Goal: Task Accomplishment & Management: Manage account settings

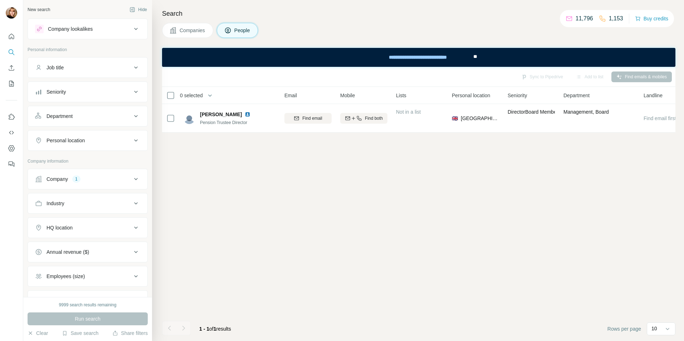
scroll to position [0, 105]
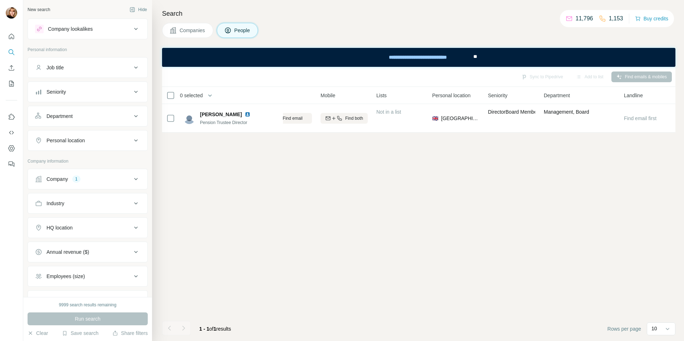
click at [200, 27] on span "Companies" at bounding box center [193, 30] width 26 height 7
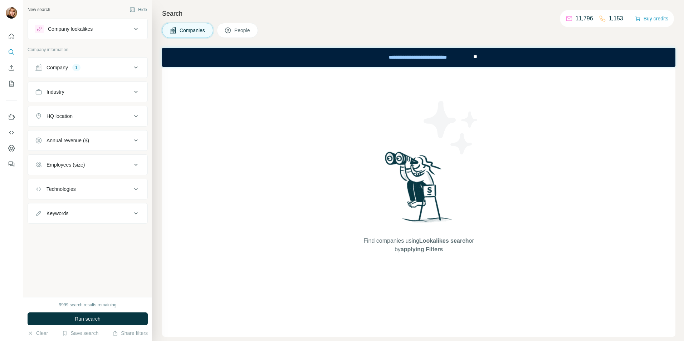
click at [80, 71] on button "Company 1" at bounding box center [87, 67] width 119 height 17
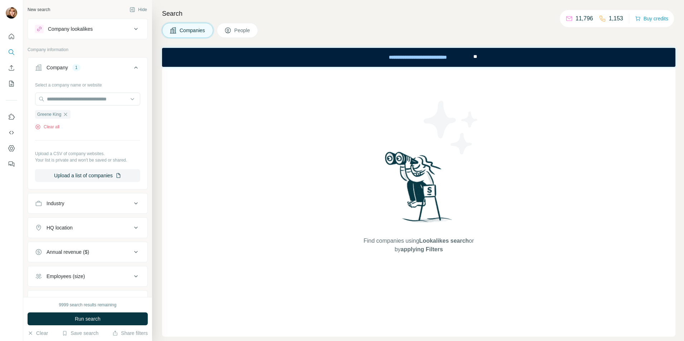
click at [64, 35] on button "Company lookalikes" at bounding box center [87, 28] width 119 height 17
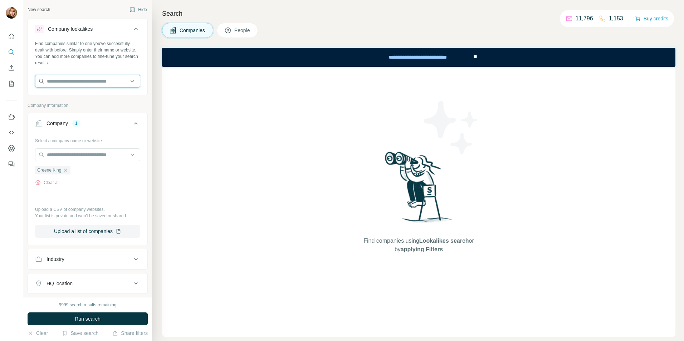
click at [69, 77] on input "text" at bounding box center [87, 81] width 105 height 13
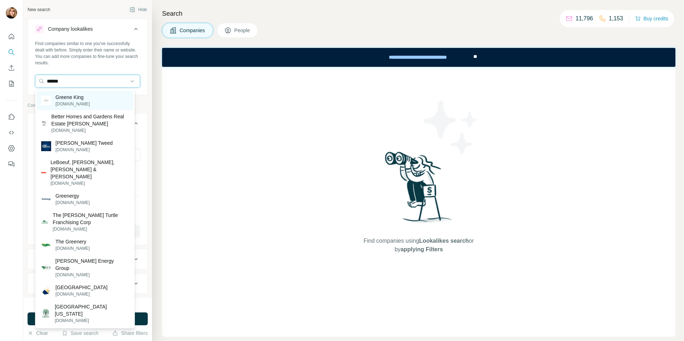
type input "******"
click at [77, 104] on p "[DOMAIN_NAME]" at bounding box center [72, 104] width 34 height 6
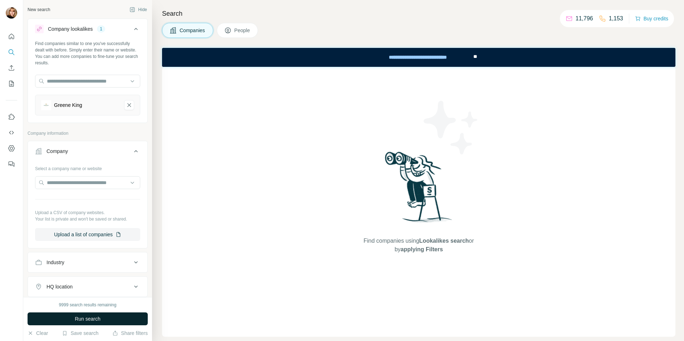
click at [94, 314] on button "Run search" at bounding box center [88, 319] width 120 height 13
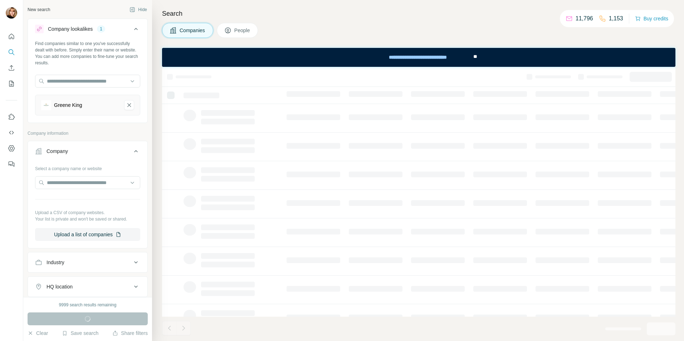
click at [363, 35] on div "Companies People" at bounding box center [418, 30] width 513 height 15
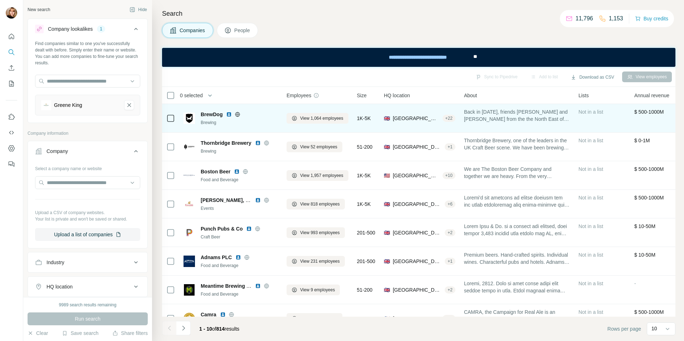
click at [499, 118] on span "Back in [DATE], friends [PERSON_NAME] and [PERSON_NAME] from the the North East…" at bounding box center [517, 115] width 106 height 14
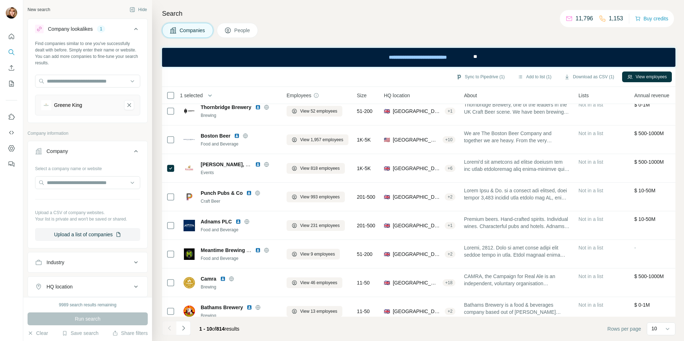
scroll to position [36, 361]
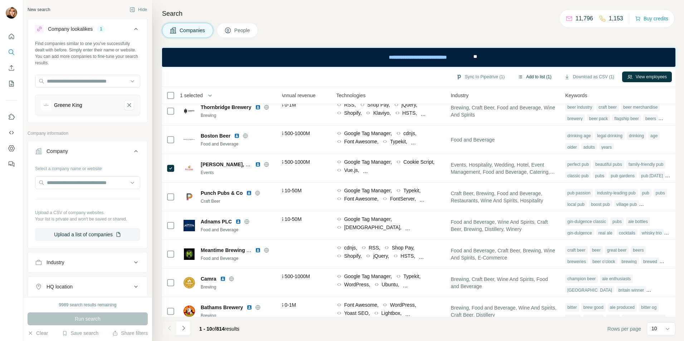
click at [524, 78] on button "Add to list (1)" at bounding box center [534, 77] width 44 height 11
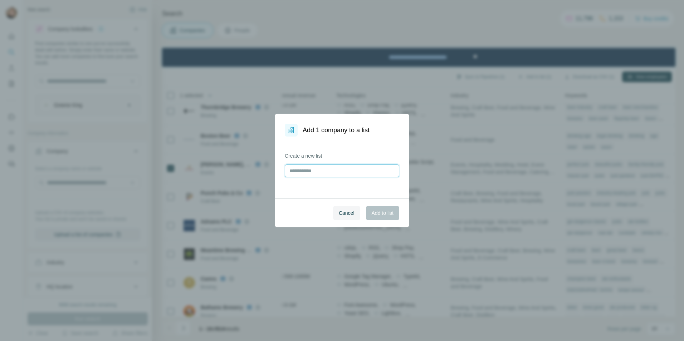
click at [300, 175] on input "text" at bounding box center [342, 170] width 114 height 13
drag, startPoint x: 330, startPoint y: 171, endPoint x: 191, endPoint y: 165, distance: 139.2
click at [191, 165] on div "Add 1 company to a list Create a new list **** Cancel Add to list" at bounding box center [342, 170] width 684 height 341
type input "**********"
click at [378, 213] on span "Add to list" at bounding box center [383, 213] width 22 height 7
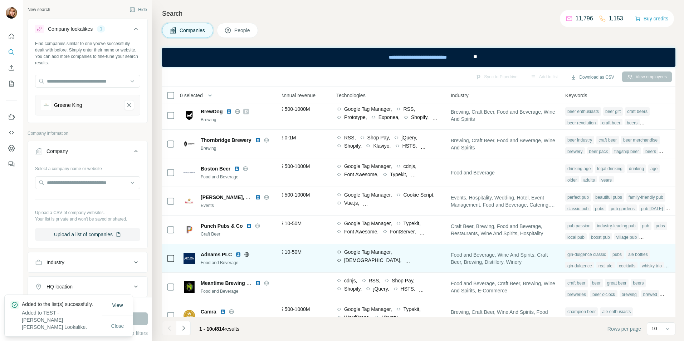
scroll to position [0, 361]
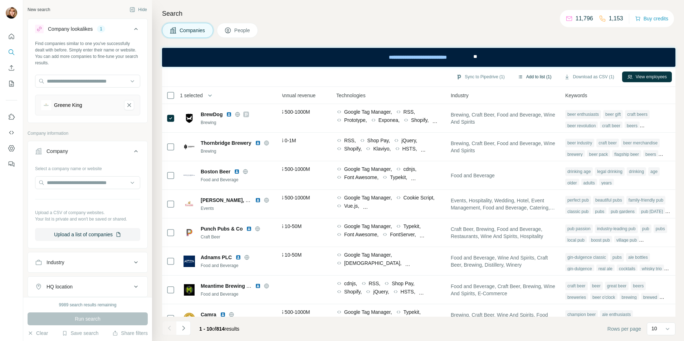
click at [529, 77] on button "Add to list (1)" at bounding box center [534, 77] width 44 height 11
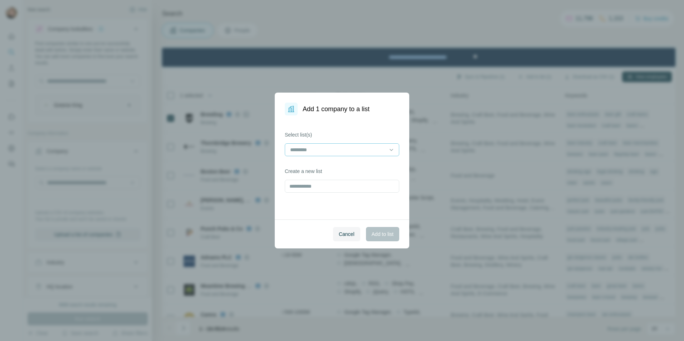
click at [321, 152] on input at bounding box center [337, 150] width 97 height 8
click at [319, 167] on p "TEST - [PERSON_NAME] [PERSON_NAME] Lookalike" at bounding box center [342, 169] width 102 height 14
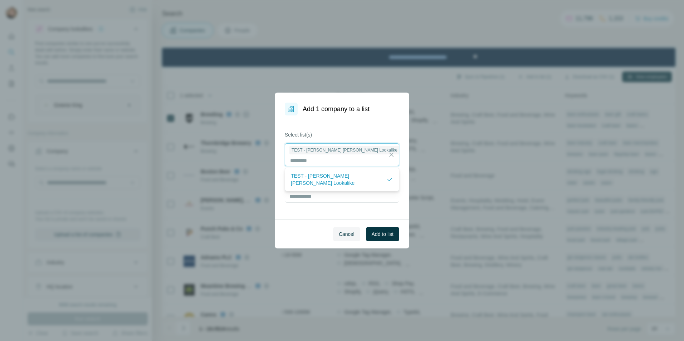
scroll to position [1, 0]
click at [346, 191] on input "text" at bounding box center [342, 196] width 114 height 13
click at [383, 233] on span "Add to list" at bounding box center [383, 234] width 22 height 7
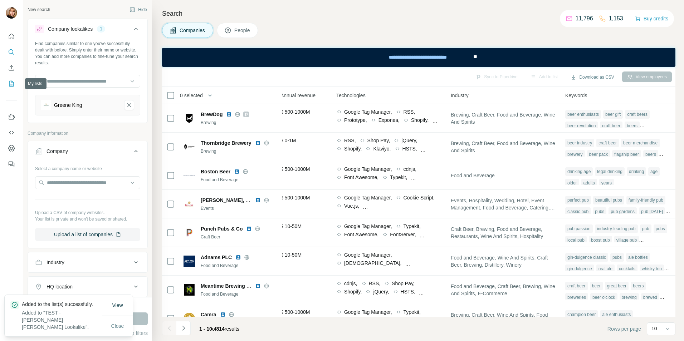
click at [13, 83] on icon "My lists" at bounding box center [12, 83] width 4 height 5
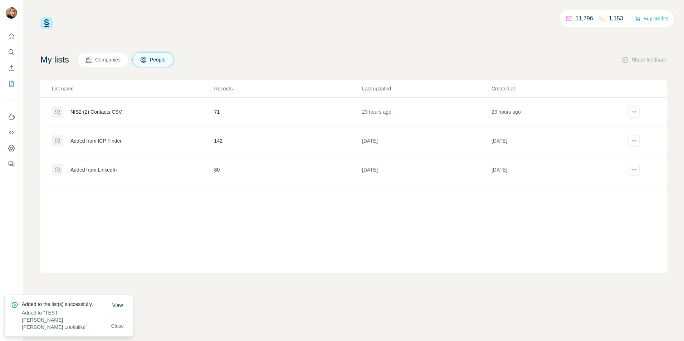
click at [107, 56] on span "Companies" at bounding box center [108, 59] width 26 height 7
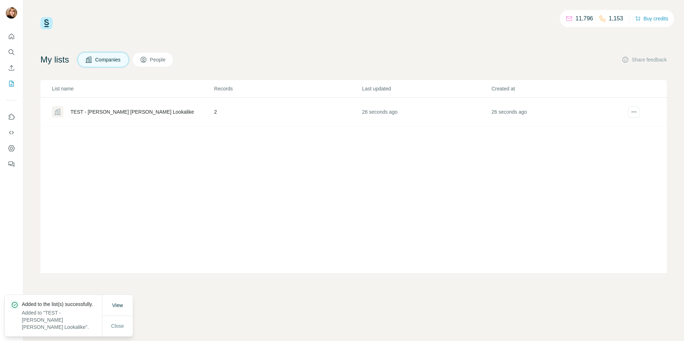
click at [83, 110] on div "TEST - [PERSON_NAME] [PERSON_NAME] Lookalike" at bounding box center [131, 111] width 123 height 7
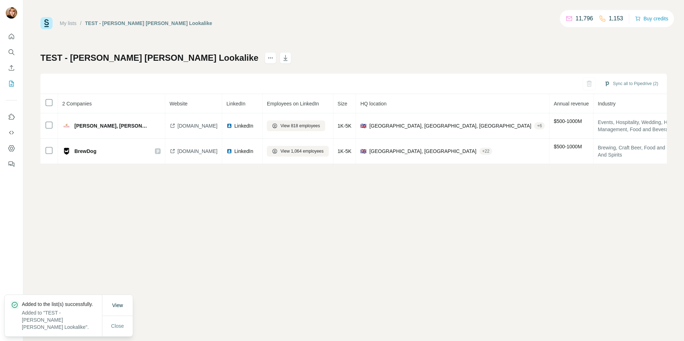
scroll to position [0, 192]
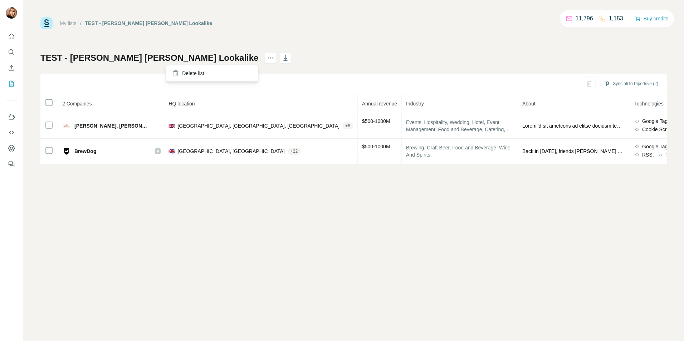
click at [265, 64] on div at bounding box center [270, 58] width 11 height 13
click at [252, 45] on div "My lists / TEST - [PERSON_NAME] [PERSON_NAME] Lookalike 11,796 1,153 Buy credit…" at bounding box center [353, 90] width 626 height 147
drag, startPoint x: 456, startPoint y: 47, endPoint x: 456, endPoint y: 51, distance: 3.6
click at [456, 49] on div "My lists / TEST - [PERSON_NAME] [PERSON_NAME] Lookalike 11,796 1,153 Buy credit…" at bounding box center [353, 90] width 626 height 147
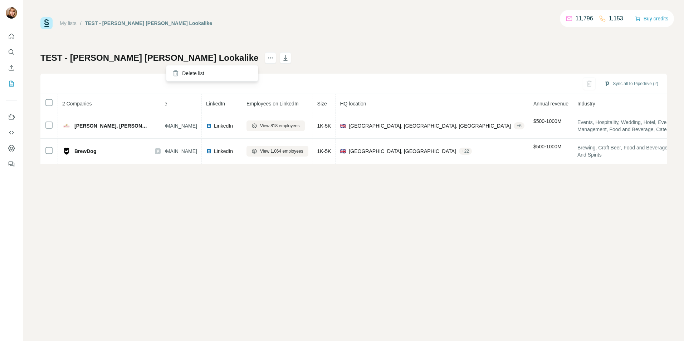
scroll to position [0, 0]
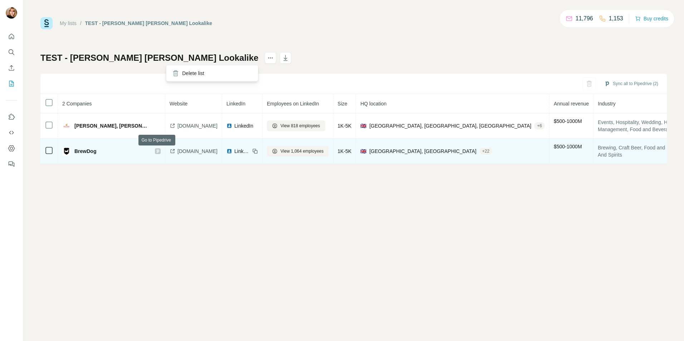
click at [157, 151] on icon at bounding box center [158, 152] width 3 height 4
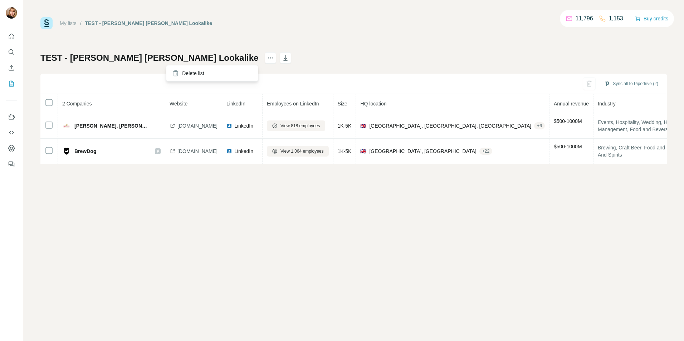
click at [384, 284] on div "My lists / TEST - [PERSON_NAME] [PERSON_NAME] Lookalike 11,796 1,153 Buy credit…" at bounding box center [353, 170] width 660 height 341
click at [417, 305] on div "My lists / TEST - [PERSON_NAME] [PERSON_NAME] Lookalike 11,796 1,153 Buy credit…" at bounding box center [353, 170] width 660 height 341
click at [157, 254] on div "My lists / TEST - [PERSON_NAME] [PERSON_NAME] Lookalike 11,796 1,153 Buy credit…" at bounding box center [353, 170] width 660 height 341
click at [9, 51] on icon "Search" at bounding box center [11, 51] width 5 height 5
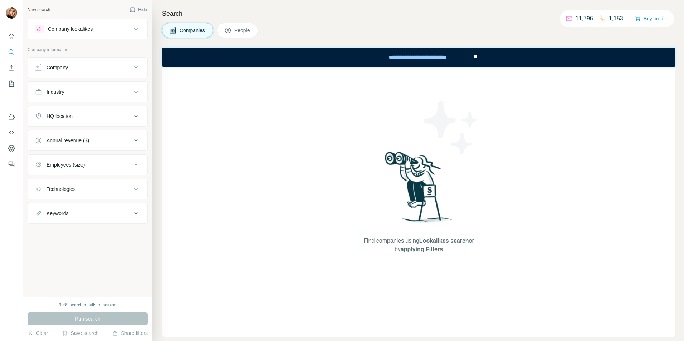
click at [125, 71] on div "Company" at bounding box center [83, 67] width 97 height 7
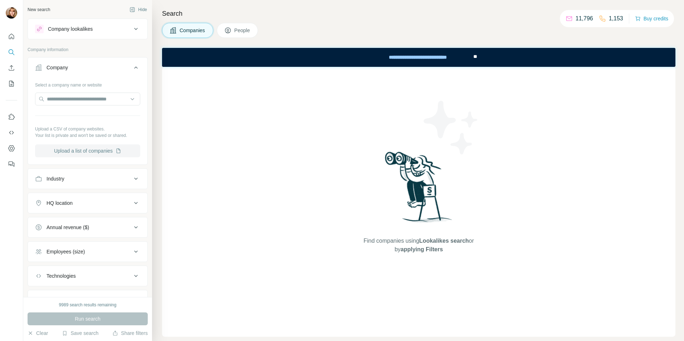
click at [100, 147] on button "Upload a list of companies" at bounding box center [87, 150] width 105 height 13
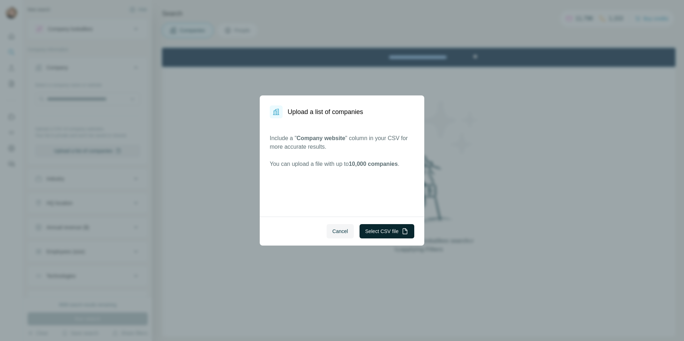
click at [390, 233] on button "Select CSV file" at bounding box center [386, 231] width 55 height 14
click at [340, 231] on span "Cancel" at bounding box center [340, 231] width 16 height 7
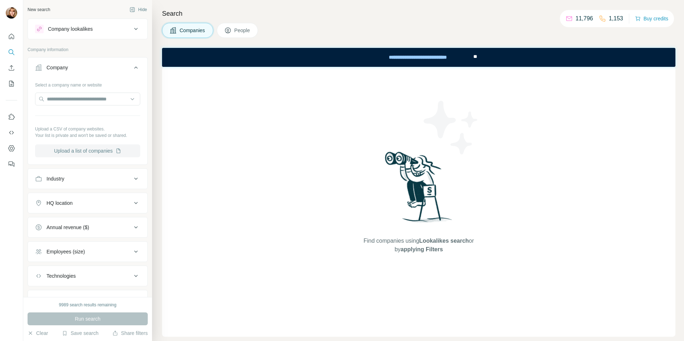
click at [78, 148] on button "Upload a list of companies" at bounding box center [87, 150] width 105 height 13
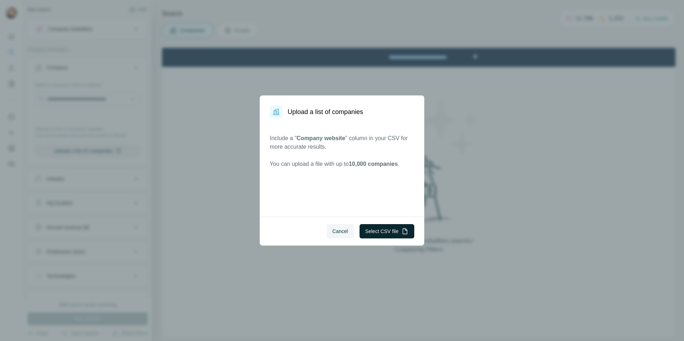
click at [399, 233] on button "Select CSV file" at bounding box center [386, 231] width 55 height 14
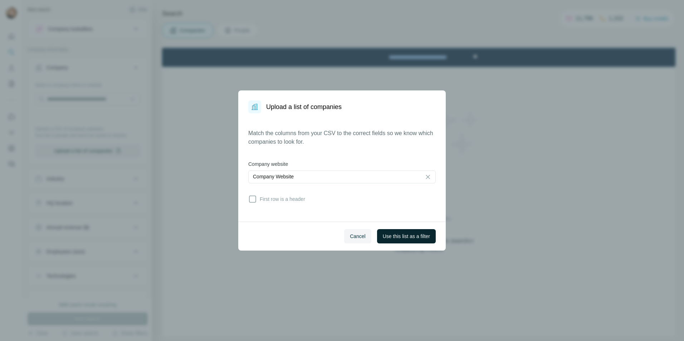
click at [426, 236] on span "Use this list as a filter" at bounding box center [406, 236] width 47 height 7
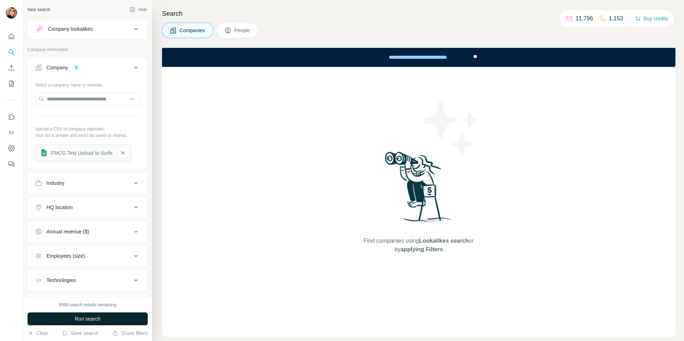
click at [92, 318] on span "Run search" at bounding box center [88, 318] width 26 height 7
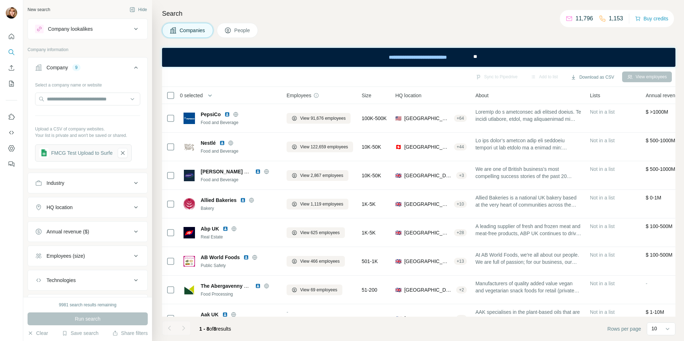
click at [250, 30] on span "People" at bounding box center [242, 30] width 16 height 7
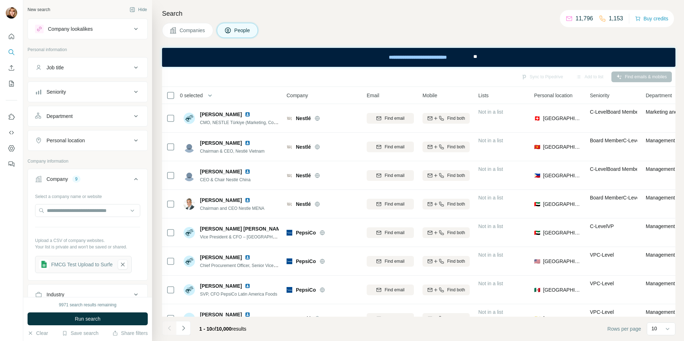
click at [67, 60] on button "Job title" at bounding box center [87, 67] width 119 height 17
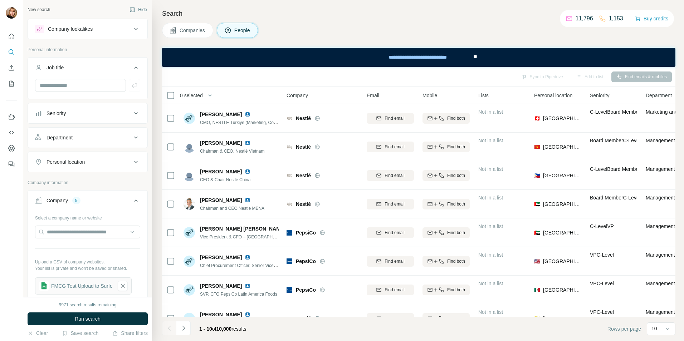
click at [88, 37] on button "Company lookalikes" at bounding box center [87, 28] width 119 height 17
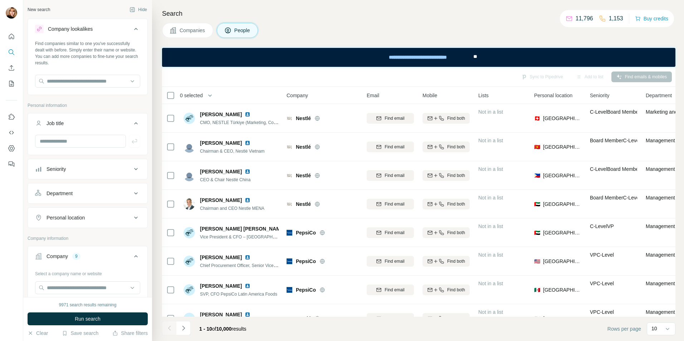
click at [132, 31] on icon at bounding box center [136, 29] width 9 height 9
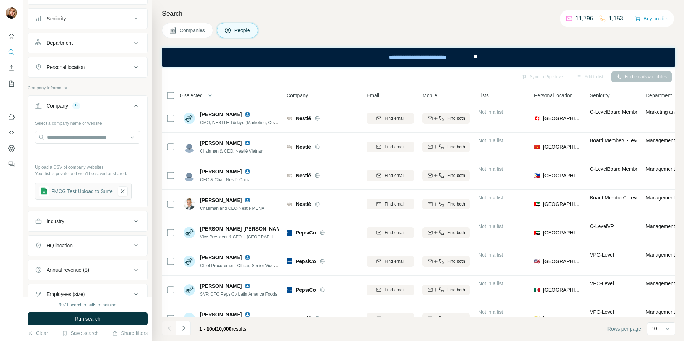
scroll to position [107, 0]
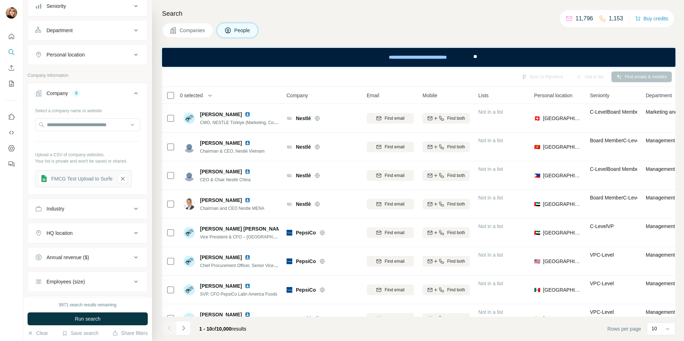
click at [63, 208] on div "Industry" at bounding box center [55, 208] width 18 height 7
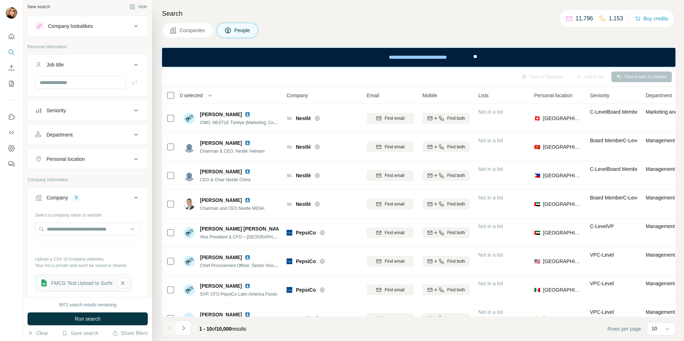
scroll to position [0, 0]
click at [77, 111] on div "Seniority" at bounding box center [83, 113] width 97 height 7
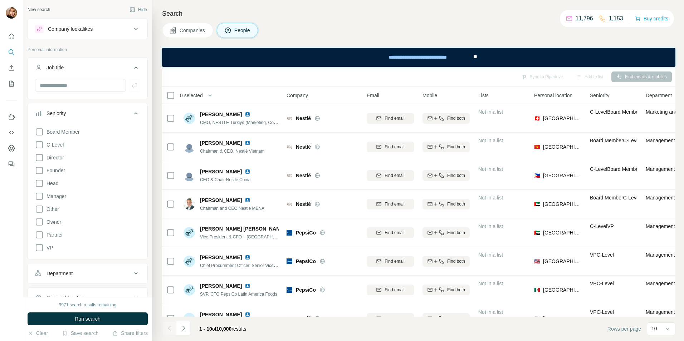
click at [81, 112] on div "Seniority" at bounding box center [83, 113] width 97 height 7
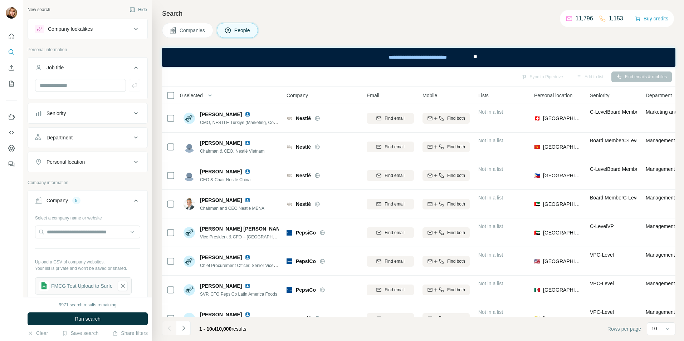
click at [79, 137] on div "Department" at bounding box center [83, 137] width 97 height 7
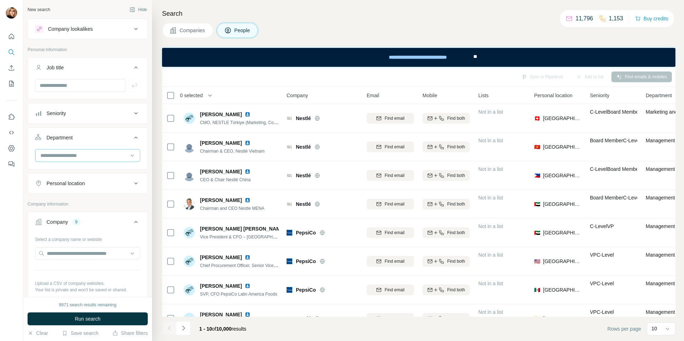
click at [86, 150] on div at bounding box center [84, 155] width 88 height 12
type input "*"
type input "**"
click at [84, 176] on div "Security" at bounding box center [85, 171] width 96 height 13
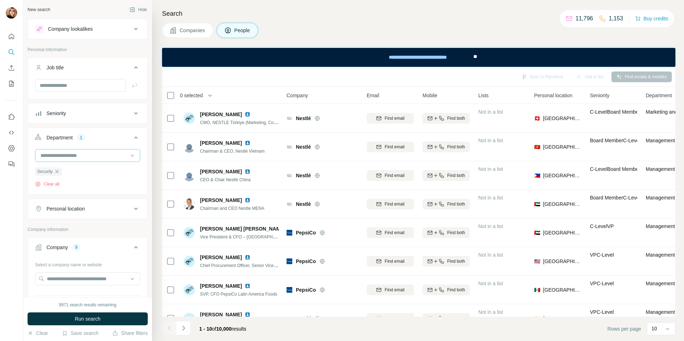
click at [70, 158] on input at bounding box center [84, 156] width 88 height 8
type input "******"
drag, startPoint x: 110, startPoint y: 173, endPoint x: 105, endPoint y: 197, distance: 24.8
click at [110, 173] on div "Procurement" at bounding box center [85, 171] width 88 height 7
click at [113, 318] on button "Run search" at bounding box center [88, 319] width 120 height 13
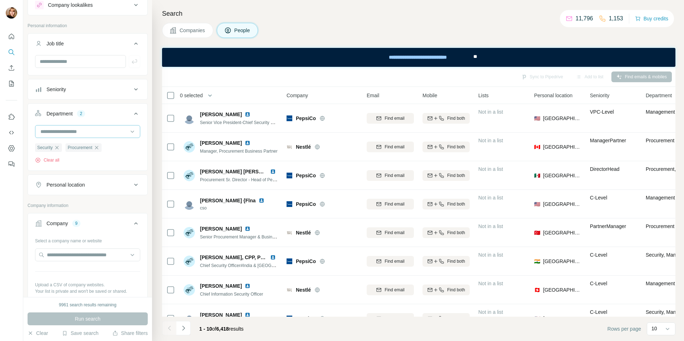
scroll to position [36, 0]
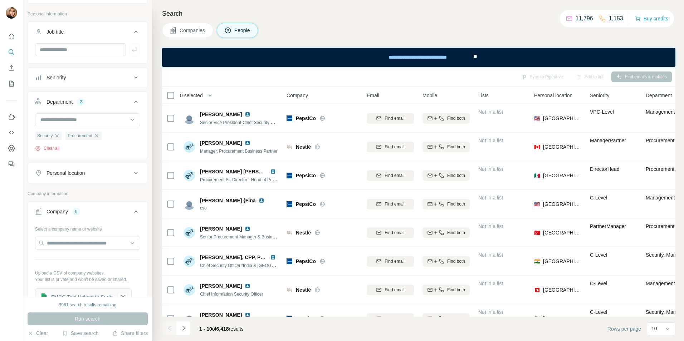
click at [93, 81] on div "Seniority" at bounding box center [83, 77] width 97 height 7
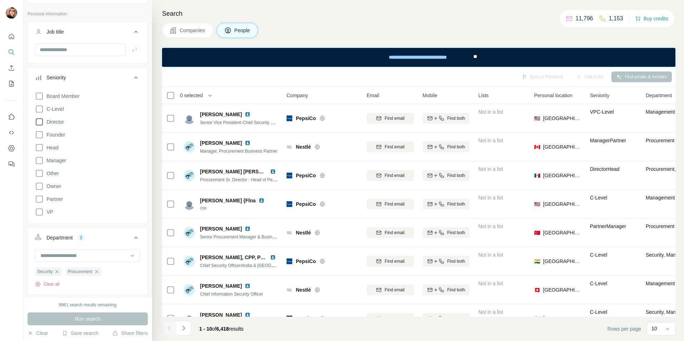
click at [39, 122] on icon at bounding box center [39, 122] width 9 height 9
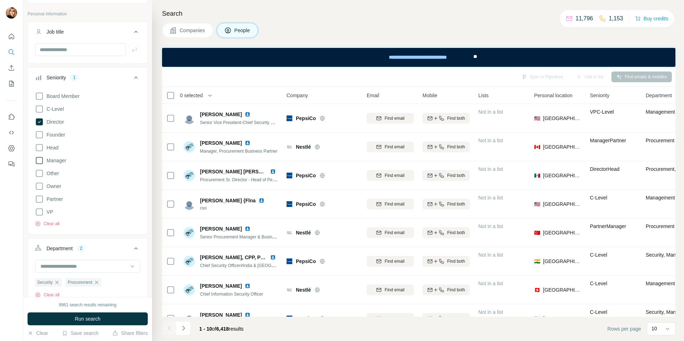
click at [43, 161] on icon at bounding box center [39, 160] width 7 height 7
click at [40, 108] on icon at bounding box center [39, 109] width 9 height 9
click at [39, 97] on icon at bounding box center [39, 96] width 9 height 9
click at [102, 322] on button "Run search" at bounding box center [88, 319] width 120 height 13
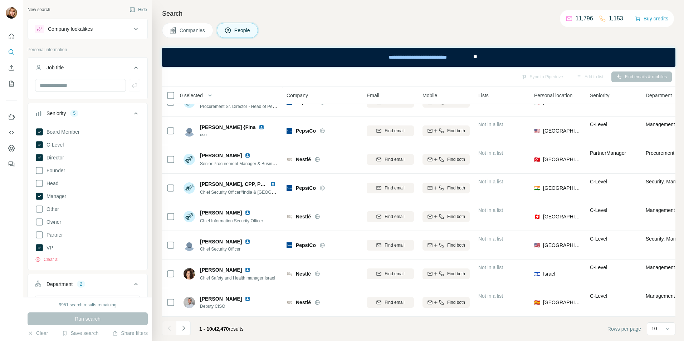
click at [132, 112] on icon at bounding box center [136, 113] width 9 height 9
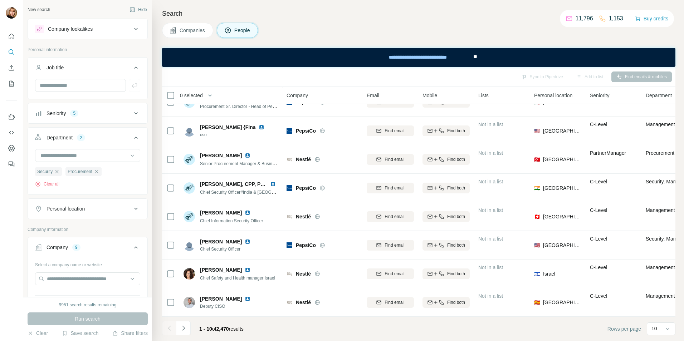
click at [69, 216] on button "Personal location" at bounding box center [87, 208] width 119 height 17
click at [78, 223] on input "text" at bounding box center [87, 226] width 105 height 13
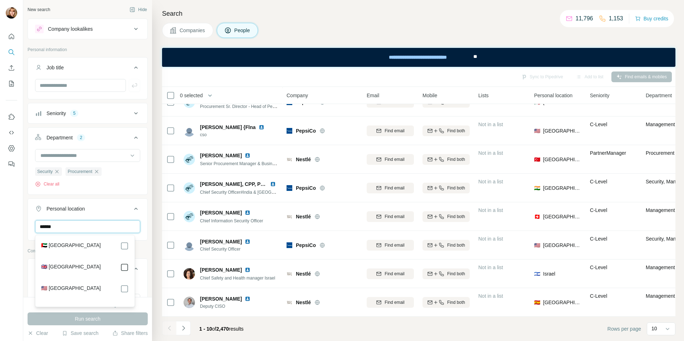
type input "******"
click at [113, 199] on div "Personal location 1 ****** [GEOGRAPHIC_DATA] Clear all" at bounding box center [88, 232] width 120 height 68
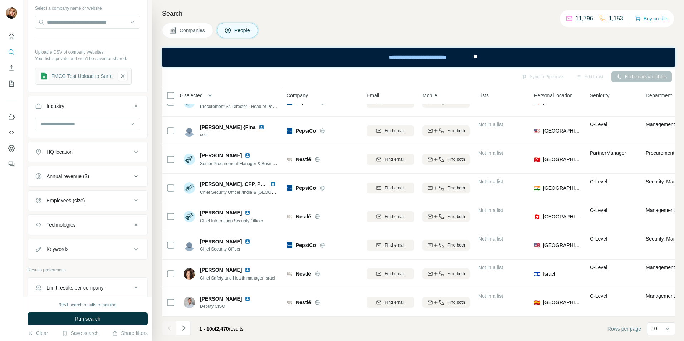
scroll to position [322, 0]
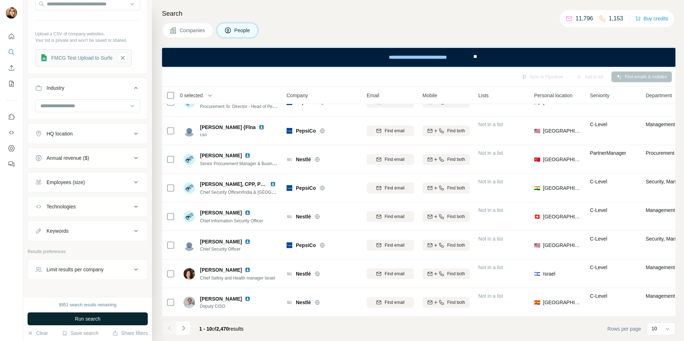
click at [103, 321] on button "Run search" at bounding box center [88, 319] width 120 height 13
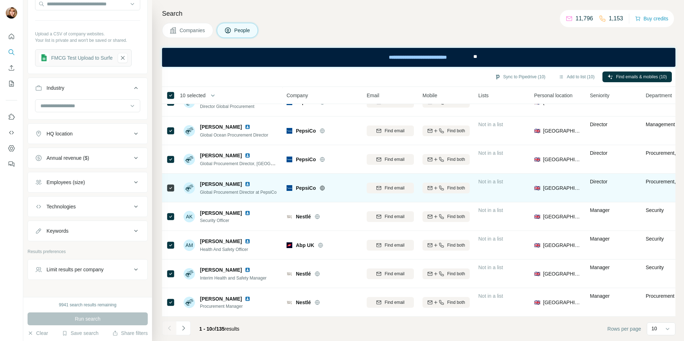
scroll to position [77, 0]
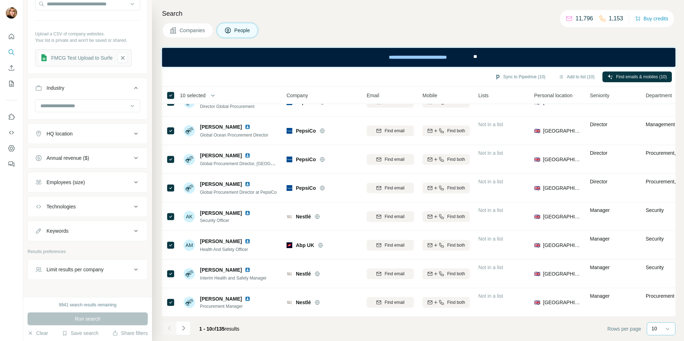
click at [661, 327] on div "10" at bounding box center [660, 328] width 18 height 7
click at [661, 327] on input at bounding box center [661, 329] width 21 height 8
click at [587, 332] on footer "1 - 10 of 135 results Rows per page 10" at bounding box center [418, 329] width 513 height 24
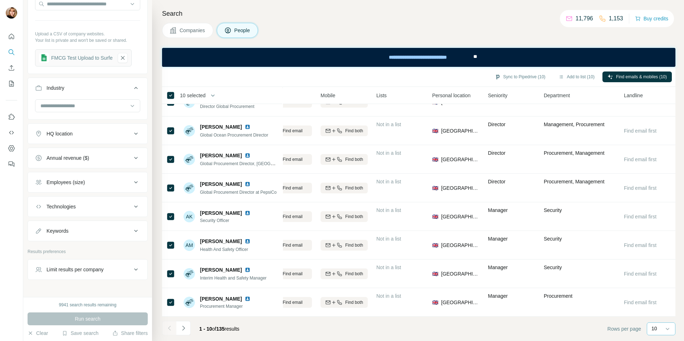
scroll to position [77, 0]
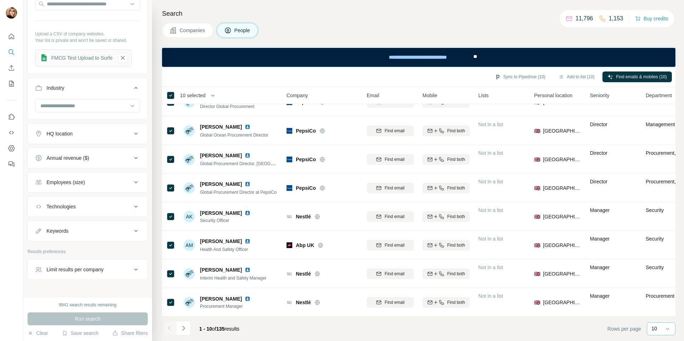
click at [401, 324] on footer "1 - 10 of 135 results Rows per page 10" at bounding box center [418, 329] width 513 height 24
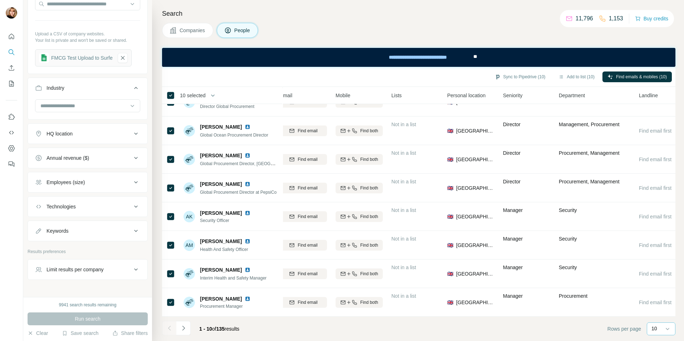
scroll to position [77, 105]
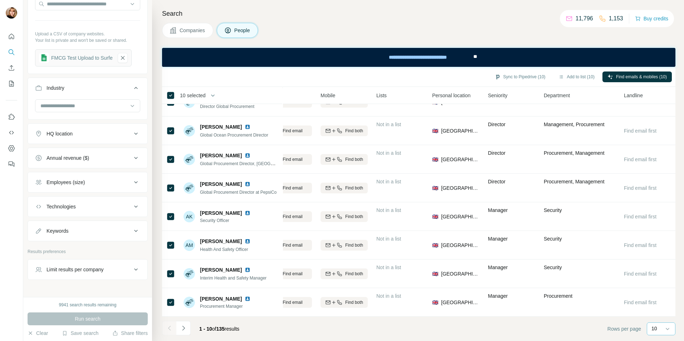
click at [192, 33] on span "Companies" at bounding box center [193, 30] width 26 height 7
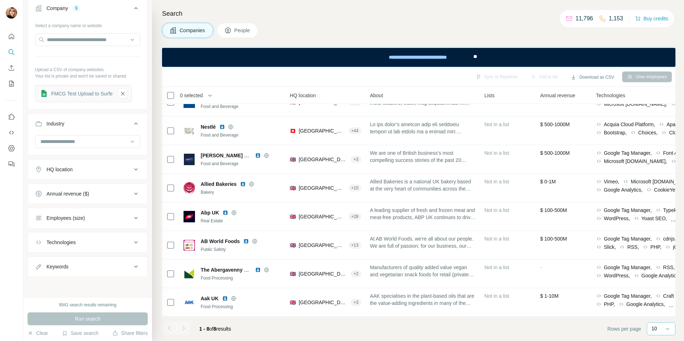
scroll to position [20, 105]
click at [244, 30] on span "People" at bounding box center [242, 30] width 16 height 7
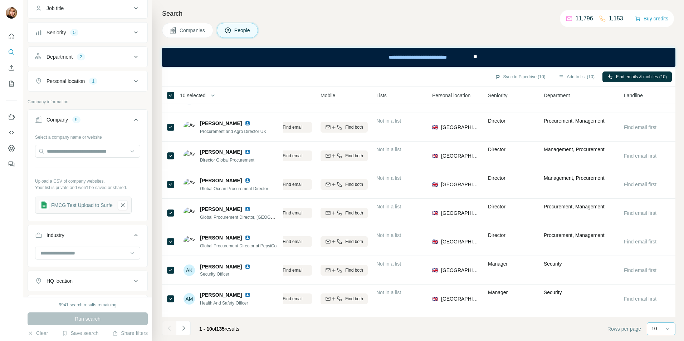
scroll to position [77, 105]
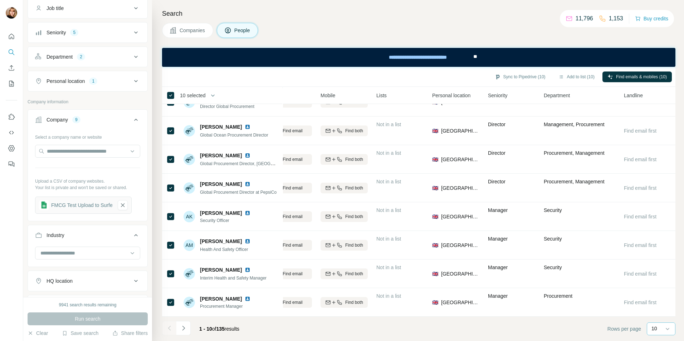
click at [193, 31] on span "Companies" at bounding box center [193, 30] width 26 height 7
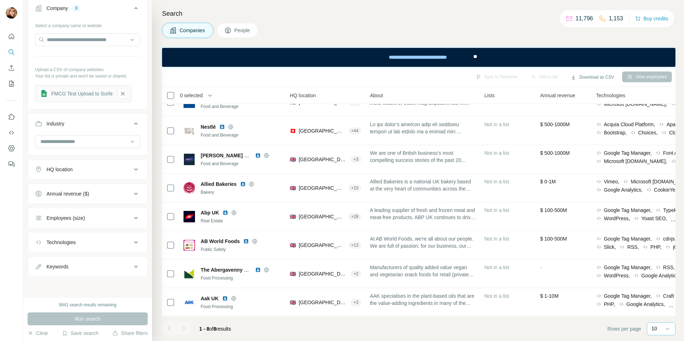
scroll to position [20, 105]
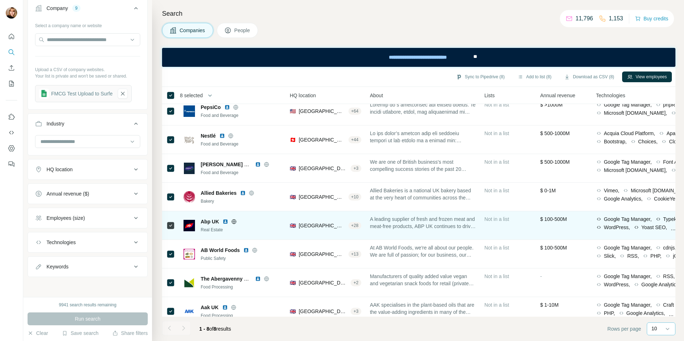
scroll to position [0, 105]
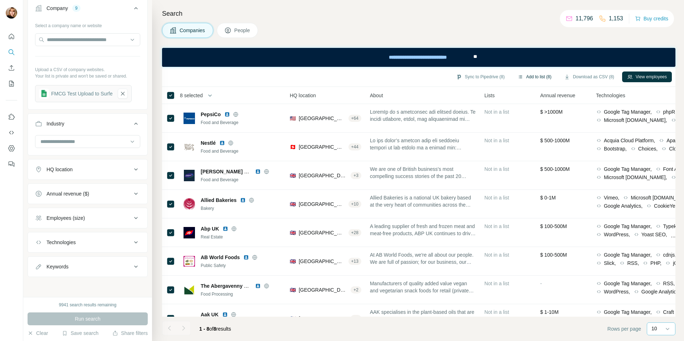
click at [535, 77] on button "Add to list (8)" at bounding box center [534, 77] width 44 height 11
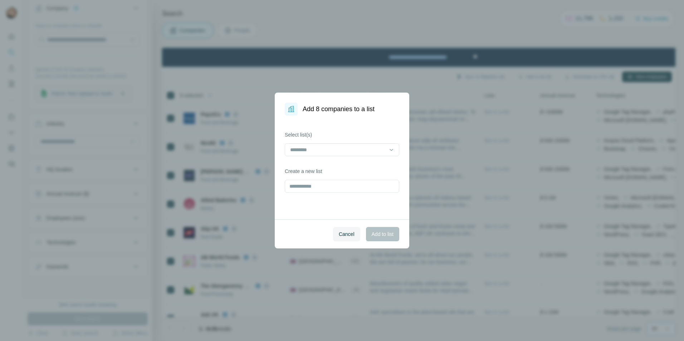
click at [318, 156] on div at bounding box center [337, 150] width 97 height 12
click at [325, 188] on input "text" at bounding box center [342, 186] width 114 height 13
type input "*"
type input "**********"
click at [373, 233] on span "Add to list" at bounding box center [383, 234] width 22 height 7
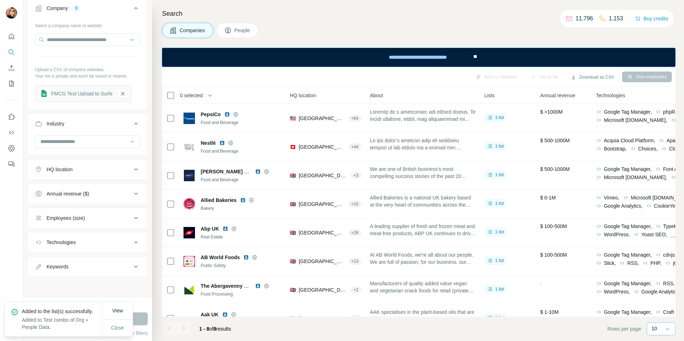
drag, startPoint x: 245, startPoint y: 32, endPoint x: 378, endPoint y: 43, distance: 133.8
click at [245, 32] on span "People" at bounding box center [242, 30] width 16 height 7
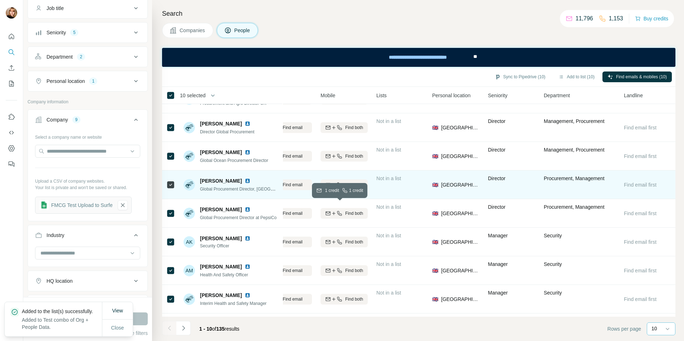
scroll to position [0, 105]
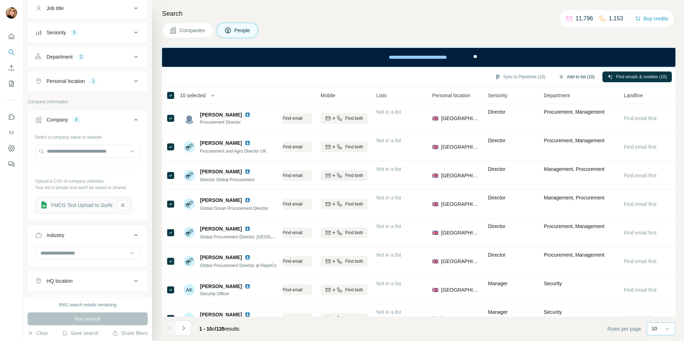
click at [567, 76] on button "Add to list (10)" at bounding box center [576, 77] width 46 height 11
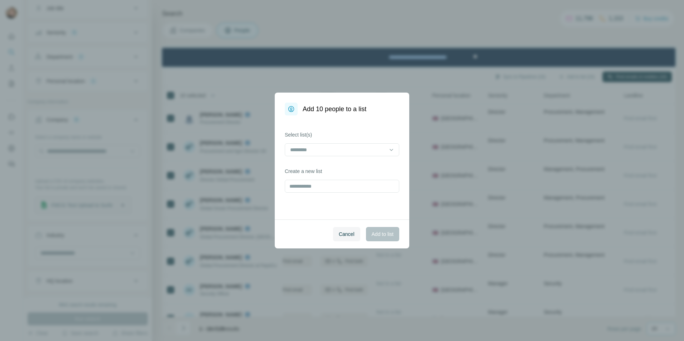
click at [304, 159] on div "Select list(s) Create a new list" at bounding box center [342, 167] width 134 height 104
click at [305, 153] on input at bounding box center [337, 150] width 97 height 8
click at [291, 187] on input "text" at bounding box center [342, 186] width 114 height 13
click at [313, 148] on input at bounding box center [337, 150] width 97 height 8
click at [300, 186] on input "text" at bounding box center [342, 186] width 114 height 13
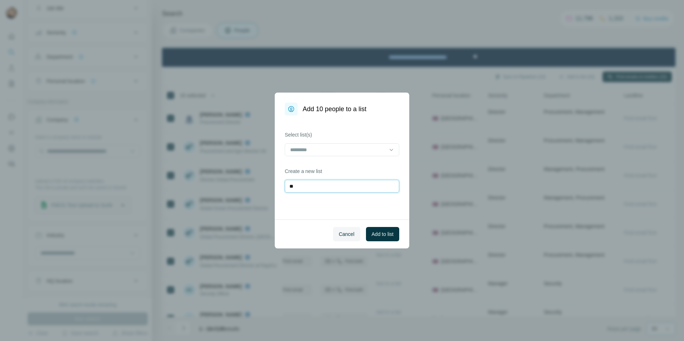
type input "*"
type input "**********"
click at [385, 237] on span "Add to list" at bounding box center [383, 234] width 22 height 7
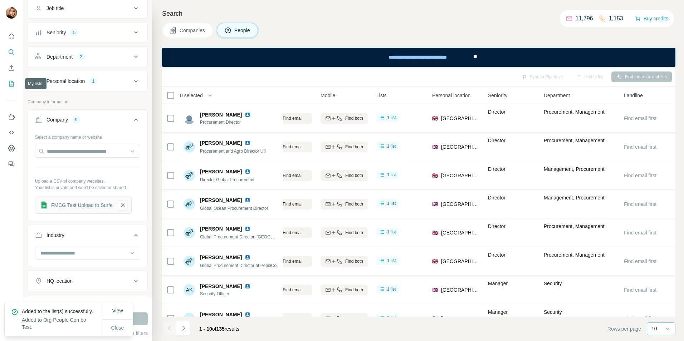
click at [13, 80] on icon "My lists" at bounding box center [11, 83] width 7 height 7
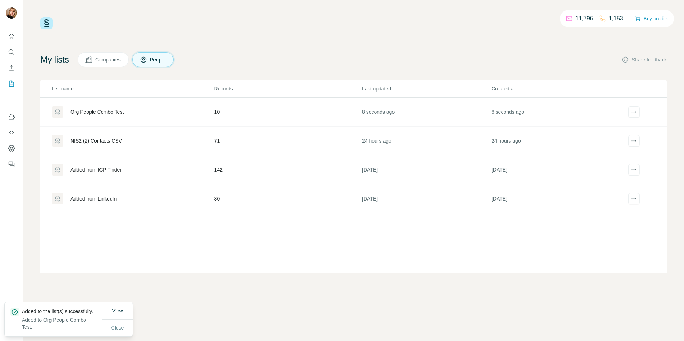
click at [98, 69] on div "My lists Companies People Share feedback List name Records Last updated Created…" at bounding box center [353, 162] width 626 height 221
click at [105, 60] on span "Companies" at bounding box center [108, 59] width 26 height 7
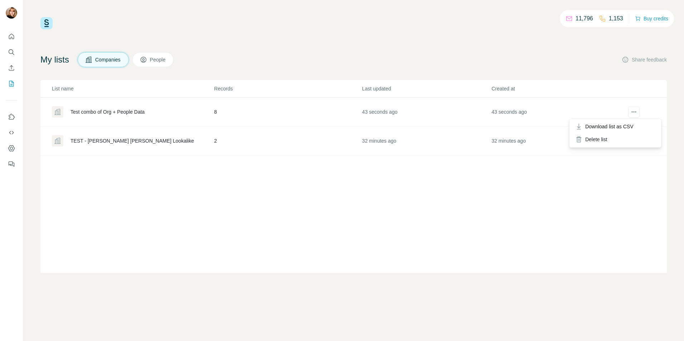
click at [640, 113] on div at bounding box center [634, 111] width 26 height 11
click at [111, 107] on div "Test combo of Org + People Data" at bounding box center [133, 111] width 162 height 11
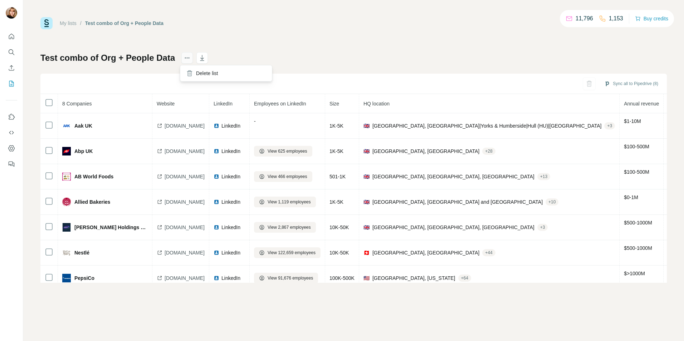
click at [183, 55] on icon "actions" at bounding box center [186, 57] width 7 height 7
click at [269, 46] on div "My lists / Test combo of Org + People Data 11,796 1,153 Buy credits Test combo …" at bounding box center [353, 150] width 626 height 266
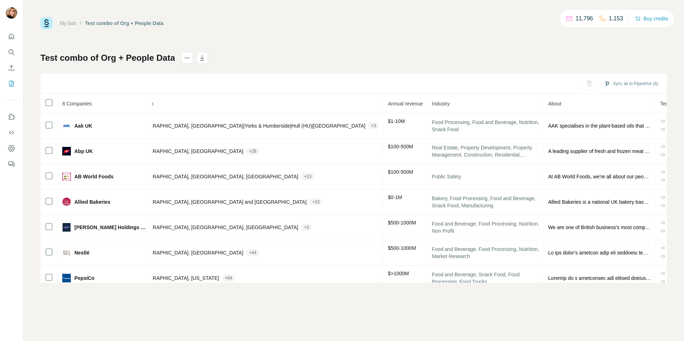
scroll to position [0, 259]
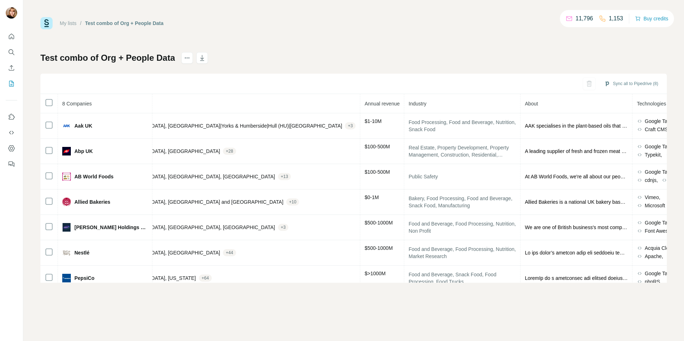
click at [78, 44] on div "My lists / Test combo of Org + People Data 11,796 1,153 Buy credits Test combo …" at bounding box center [353, 150] width 626 height 266
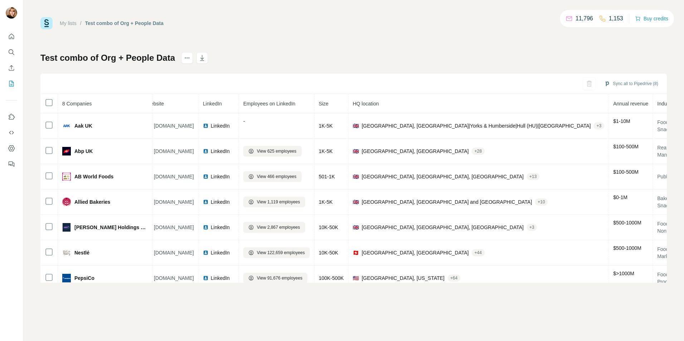
scroll to position [0, 0]
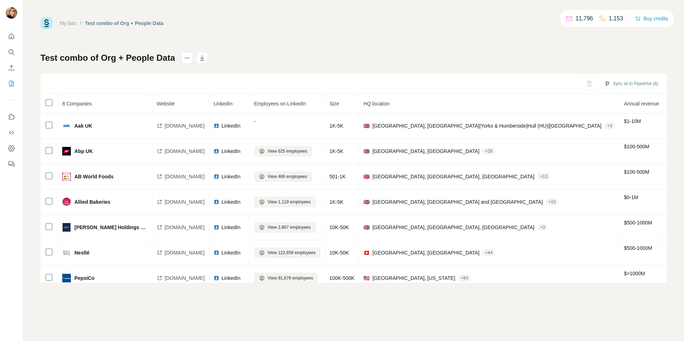
click at [361, 46] on div "My lists / Test combo of Org + People Data 11,796 1,153 Buy credits Test combo …" at bounding box center [353, 150] width 626 height 266
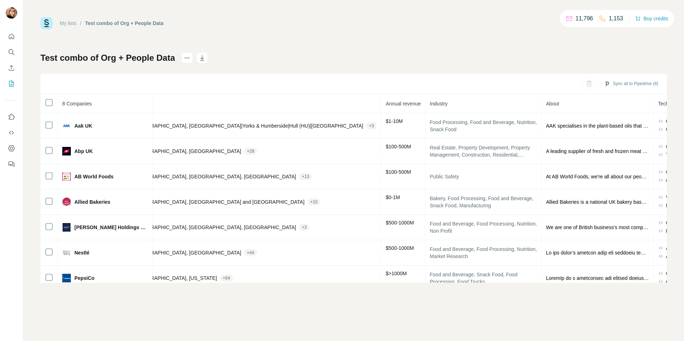
scroll to position [0, 259]
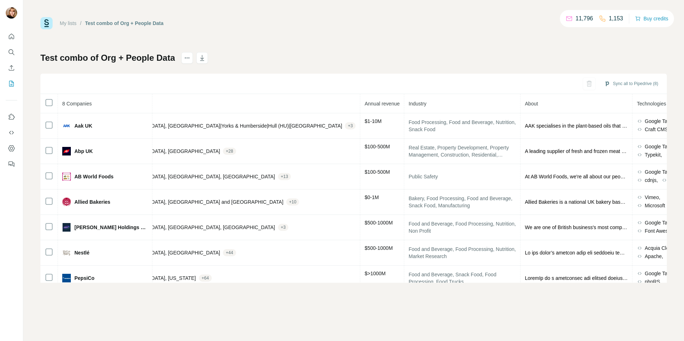
click at [404, 105] on th "Industry" at bounding box center [462, 103] width 116 height 19
click at [10, 151] on icon "Dashboard" at bounding box center [11, 148] width 6 height 6
click at [189, 57] on icon "actions" at bounding box center [186, 57] width 7 height 7
click at [365, 49] on div "My lists / Test combo of Org + People Data 11,796 1,153 Buy credits Test combo …" at bounding box center [353, 150] width 626 height 266
click at [97, 66] on div "Test combo of Org + People Data Sync all to Pipedrive (8) 8 Companies Website L…" at bounding box center [353, 167] width 626 height 231
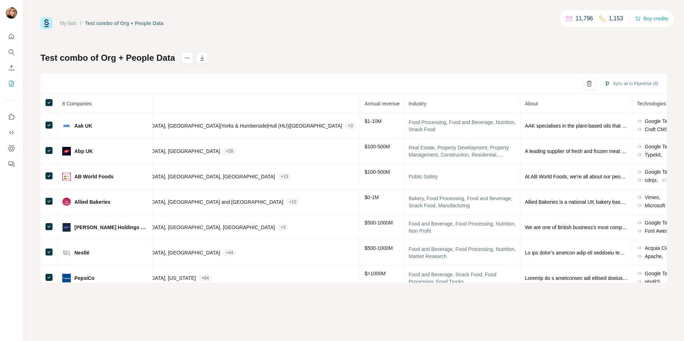
click at [105, 52] on h1 "Test combo of Org + People Data" at bounding box center [107, 57] width 134 height 11
click at [105, 57] on h1 "Test combo of Org + People Data" at bounding box center [107, 57] width 134 height 11
click at [107, 57] on h1 "Test combo of Org + People Data" at bounding box center [107, 57] width 134 height 11
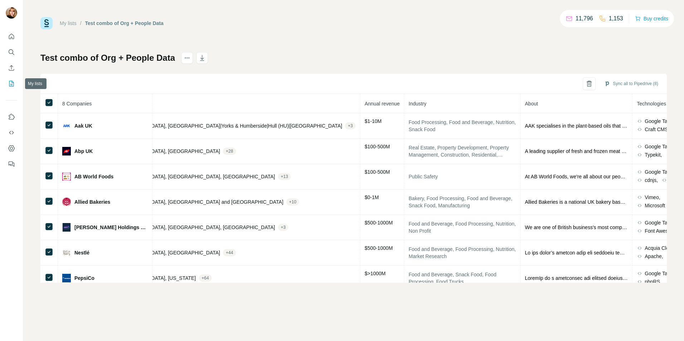
click at [8, 87] on icon "My lists" at bounding box center [11, 83] width 7 height 7
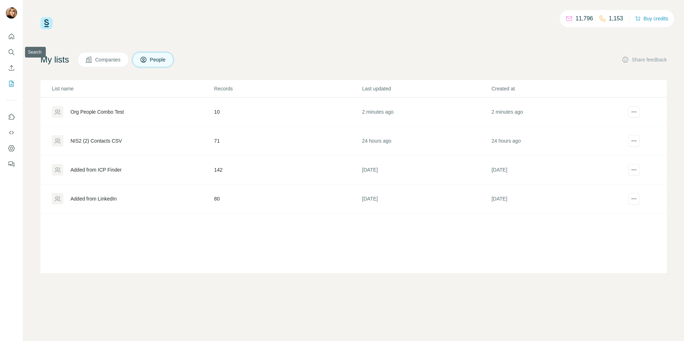
click at [10, 52] on icon "Search" at bounding box center [11, 52] width 7 height 7
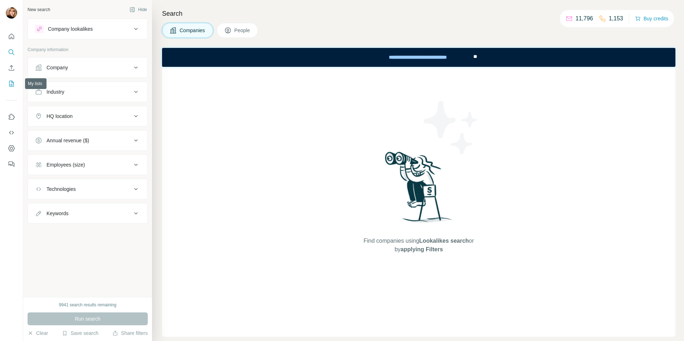
click at [10, 86] on icon "My lists" at bounding box center [11, 83] width 7 height 7
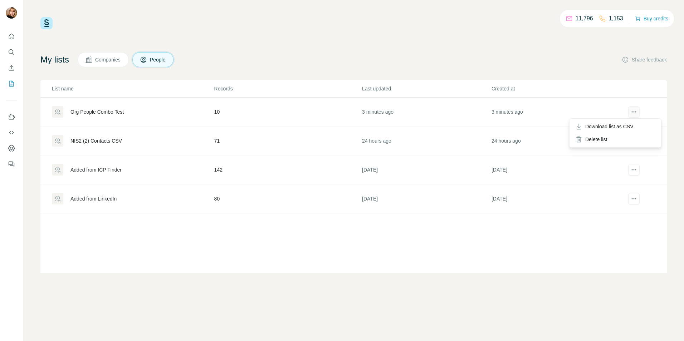
click at [628, 110] on button "actions" at bounding box center [633, 111] width 11 height 11
click at [113, 115] on div "Org People Combo Test" at bounding box center [96, 111] width 53 height 7
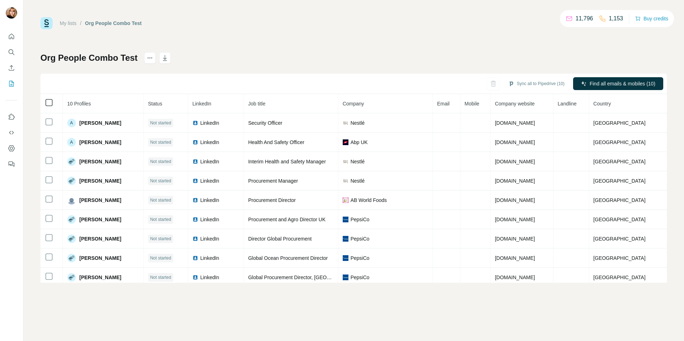
click at [53, 100] on icon at bounding box center [49, 102] width 9 height 9
click at [146, 58] on icon "actions" at bounding box center [149, 57] width 7 height 7
click at [253, 58] on div "Org People Combo Test Sync all to Pipedrive (10) Find all emails & mobiles (10)…" at bounding box center [353, 167] width 626 height 231
click at [13, 49] on icon "Search" at bounding box center [11, 52] width 7 height 7
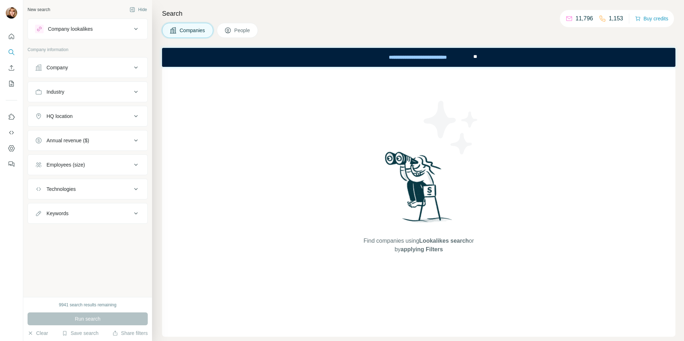
click at [114, 30] on div "Company lookalikes" at bounding box center [83, 29] width 97 height 9
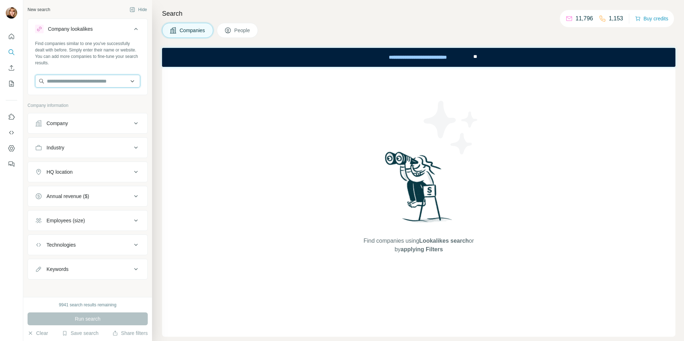
click at [56, 80] on input "text" at bounding box center [87, 81] width 105 height 13
click at [112, 77] on input "text" at bounding box center [87, 81] width 105 height 13
click at [121, 24] on button "Company lookalikes" at bounding box center [87, 30] width 119 height 20
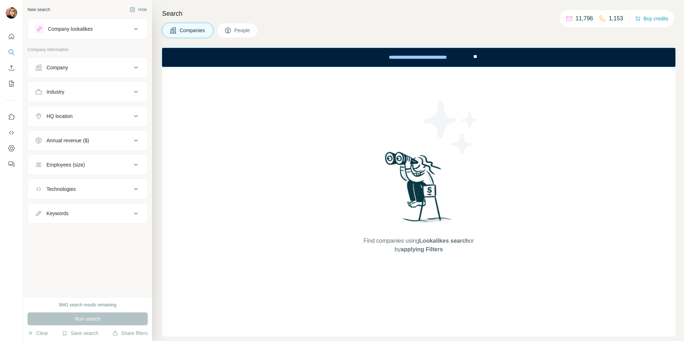
click at [62, 68] on div "Company" at bounding box center [56, 67] width 21 height 7
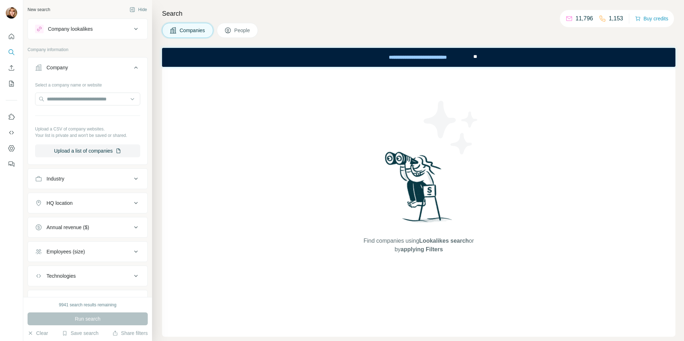
drag, startPoint x: 262, startPoint y: 324, endPoint x: 198, endPoint y: 231, distance: 113.2
click at [262, 324] on div "Find companies using Lookalikes search or by applying Filters" at bounding box center [418, 202] width 513 height 270
click at [185, 156] on div "Find companies using Lookalikes search or by applying Filters" at bounding box center [418, 202] width 513 height 270
click at [65, 148] on button "Upload a list of companies" at bounding box center [87, 150] width 105 height 13
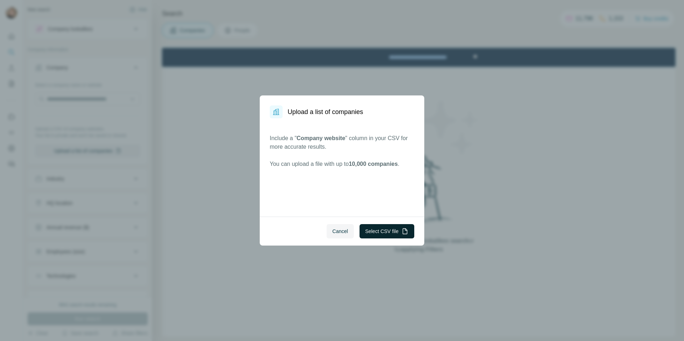
click at [385, 227] on button "Select CSV file" at bounding box center [386, 231] width 55 height 14
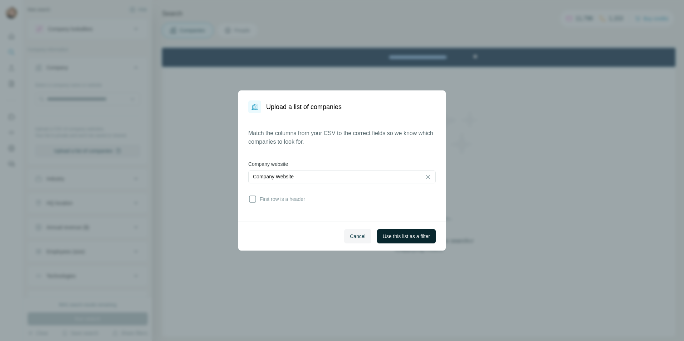
click at [394, 239] on span "Use this list as a filter" at bounding box center [406, 236] width 47 height 7
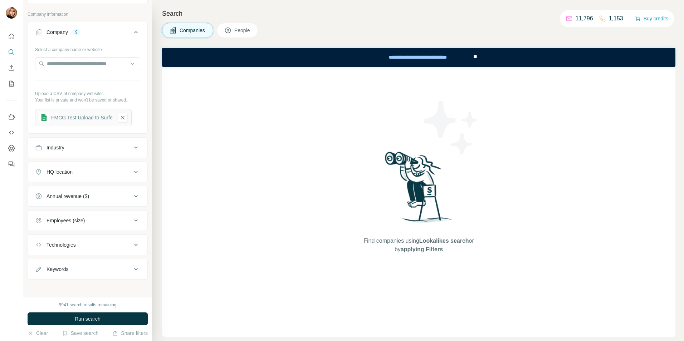
scroll to position [38, 0]
click at [61, 174] on button "HQ location" at bounding box center [87, 169] width 119 height 17
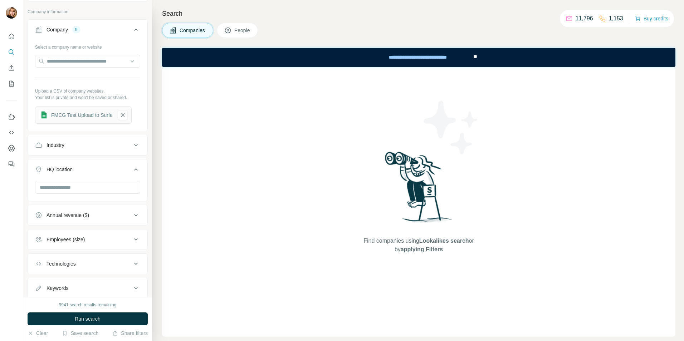
click at [62, 173] on button "HQ location" at bounding box center [87, 171] width 119 height 20
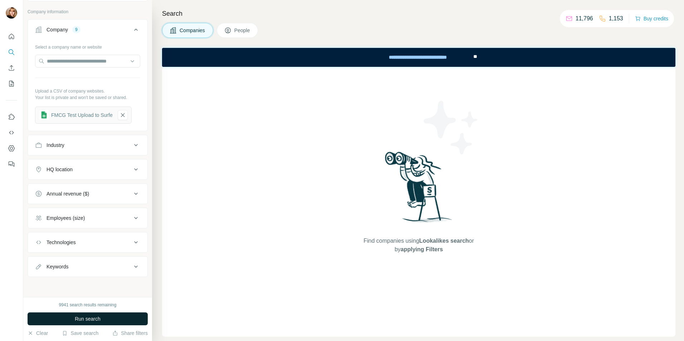
click at [82, 316] on span "Run search" at bounding box center [88, 318] width 26 height 7
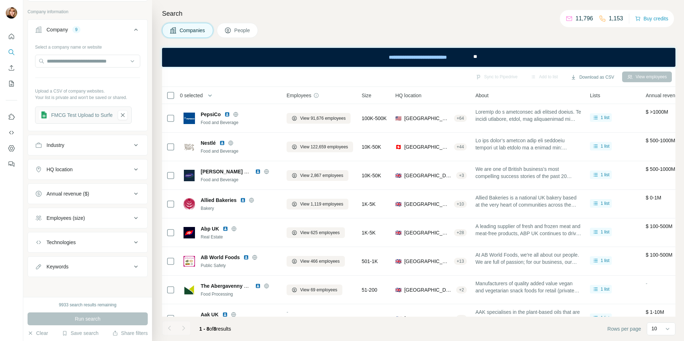
click at [238, 25] on button "People" at bounding box center [237, 30] width 41 height 15
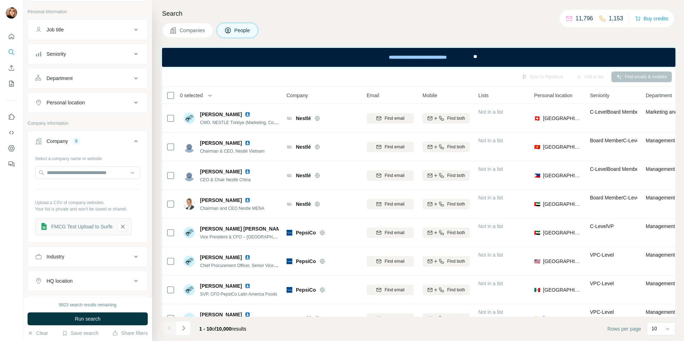
click at [77, 50] on button "Seniority" at bounding box center [87, 53] width 119 height 17
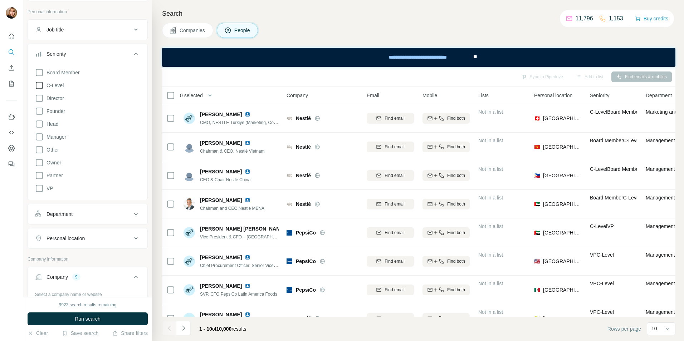
click at [40, 86] on icon at bounding box center [39, 85] width 9 height 9
click at [40, 75] on icon at bounding box center [39, 72] width 9 height 9
click at [39, 97] on icon at bounding box center [39, 98] width 9 height 9
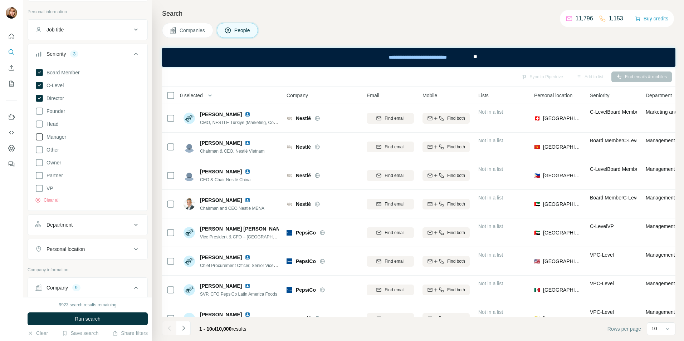
click at [39, 137] on icon at bounding box center [39, 137] width 9 height 9
click at [39, 126] on icon at bounding box center [39, 124] width 9 height 9
click at [39, 176] on icon at bounding box center [39, 175] width 9 height 9
click at [38, 190] on icon at bounding box center [39, 188] width 9 height 9
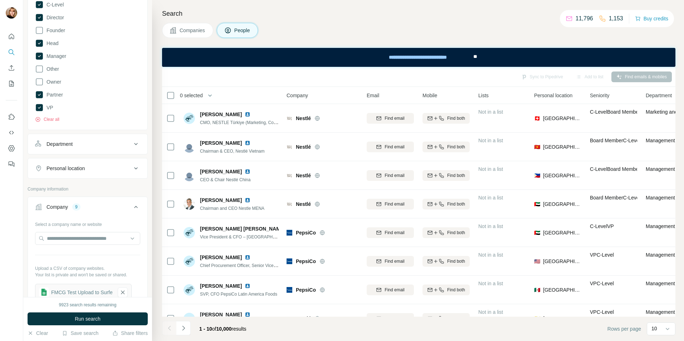
scroll to position [74, 0]
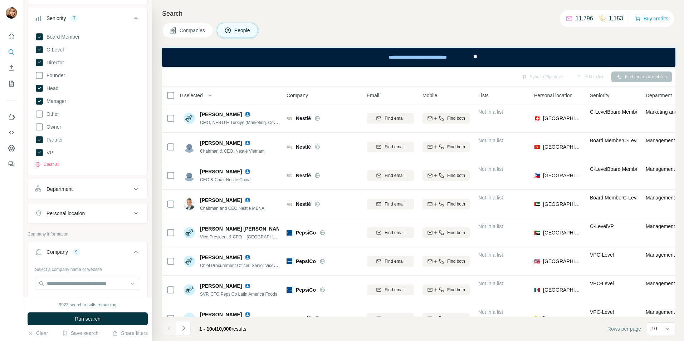
click at [68, 213] on div "Personal location" at bounding box center [65, 213] width 38 height 7
click at [80, 231] on input "text" at bounding box center [87, 231] width 105 height 13
type input "**********"
click at [119, 246] on div "🇬🇧 [GEOGRAPHIC_DATA]" at bounding box center [85, 250] width 88 height 9
click at [67, 35] on span "Board Member" at bounding box center [62, 36] width 36 height 7
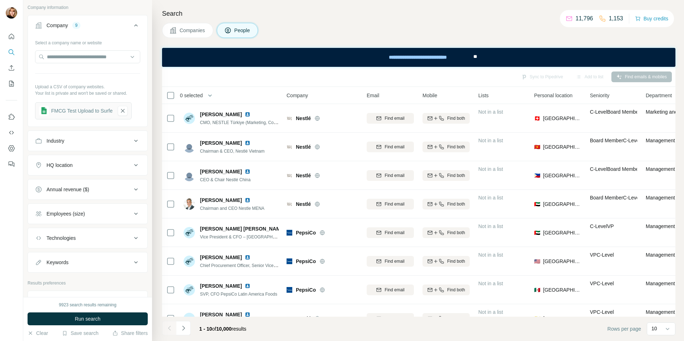
scroll to position [360, 0]
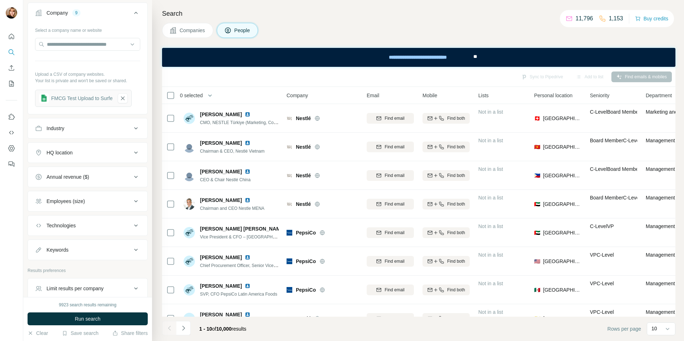
click at [73, 127] on div "Industry" at bounding box center [83, 128] width 97 height 7
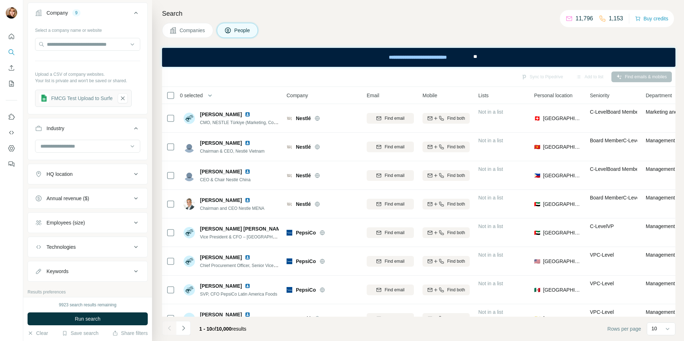
click at [73, 127] on div "Industry" at bounding box center [83, 128] width 97 height 7
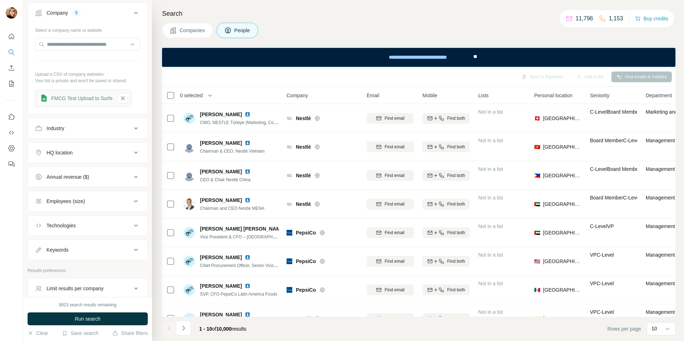
click at [63, 153] on div "HQ location" at bounding box center [59, 152] width 26 height 7
click at [99, 198] on button "Employees (size)" at bounding box center [87, 201] width 119 height 17
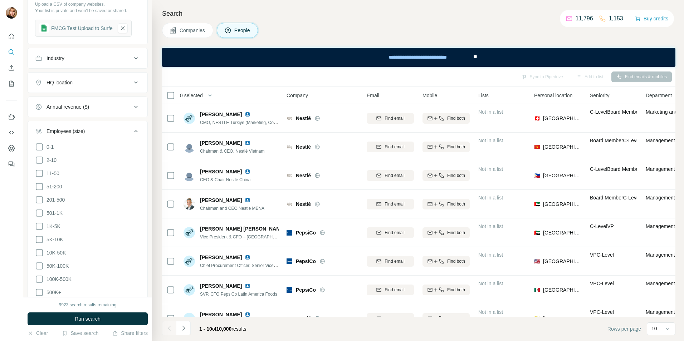
scroll to position [431, 0]
click at [40, 187] on icon at bounding box center [39, 185] width 9 height 9
click at [41, 201] on icon at bounding box center [39, 198] width 9 height 9
click at [40, 213] on icon at bounding box center [39, 211] width 9 height 9
click at [36, 227] on icon at bounding box center [39, 225] width 9 height 9
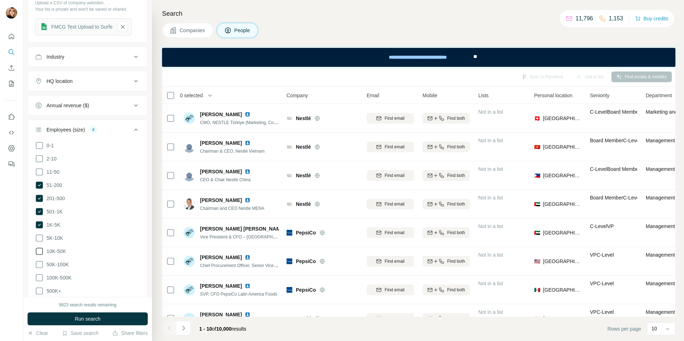
drag, startPoint x: 39, startPoint y: 236, endPoint x: 40, endPoint y: 245, distance: 9.0
click at [39, 237] on icon at bounding box center [39, 238] width 9 height 9
click at [40, 248] on icon at bounding box center [39, 251] width 9 height 9
drag, startPoint x: 40, startPoint y: 257, endPoint x: 40, endPoint y: 261, distance: 3.6
click at [40, 260] on icon at bounding box center [39, 264] width 9 height 9
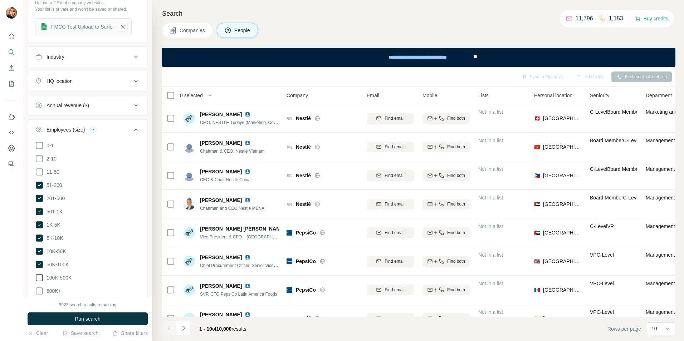
click at [41, 275] on icon at bounding box center [39, 278] width 9 height 9
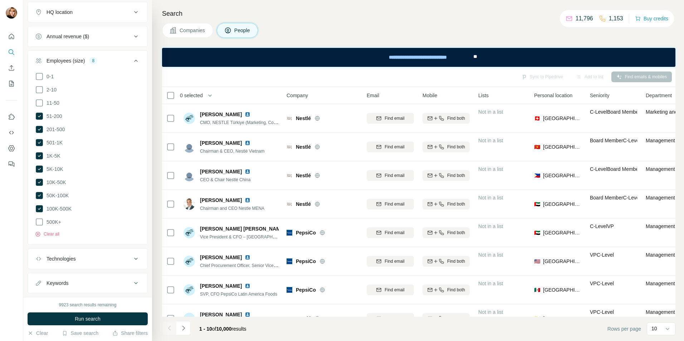
scroll to position [503, 0]
click at [132, 57] on icon at bounding box center [136, 58] width 9 height 9
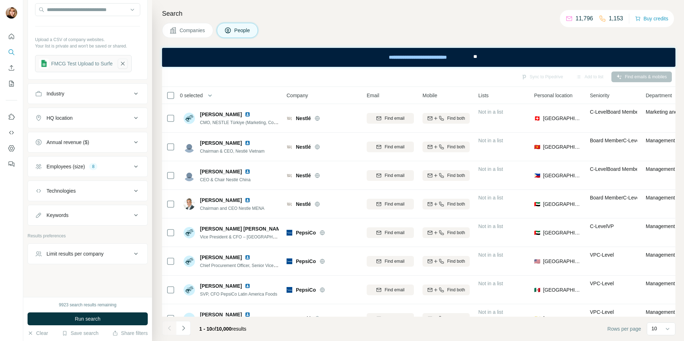
scroll to position [395, 0]
click at [81, 213] on div "Keywords" at bounding box center [83, 215] width 97 height 7
click at [81, 213] on div "Keywords" at bounding box center [83, 214] width 97 height 7
click at [105, 192] on div "Technologies" at bounding box center [83, 190] width 97 height 7
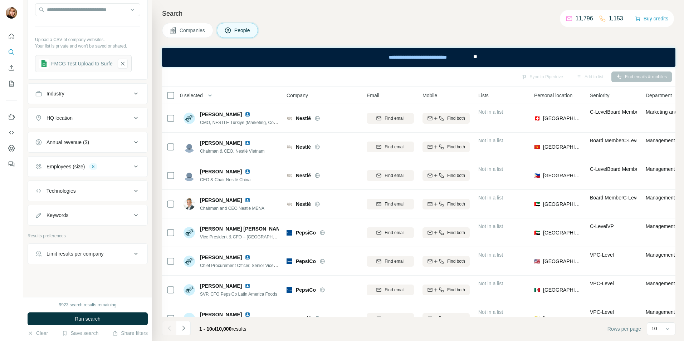
click at [109, 256] on div "Limit results per company" at bounding box center [83, 253] width 97 height 7
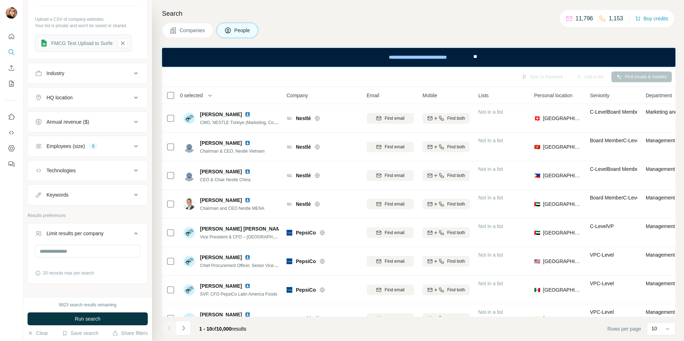
scroll to position [435, 0]
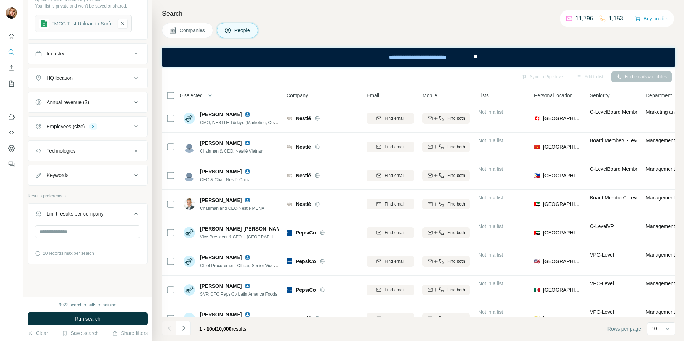
click at [78, 263] on div "Limit results per company 20 records max per search" at bounding box center [88, 233] width 120 height 61
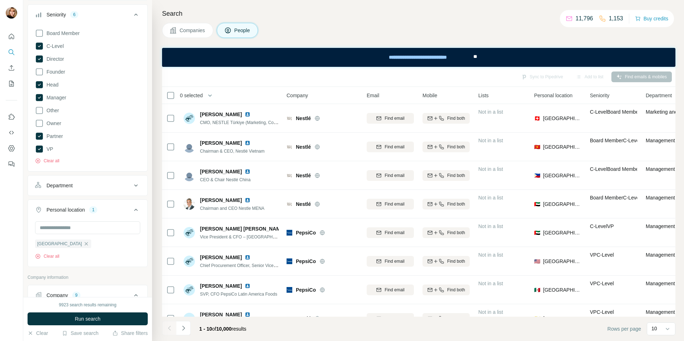
scroll to position [0, 0]
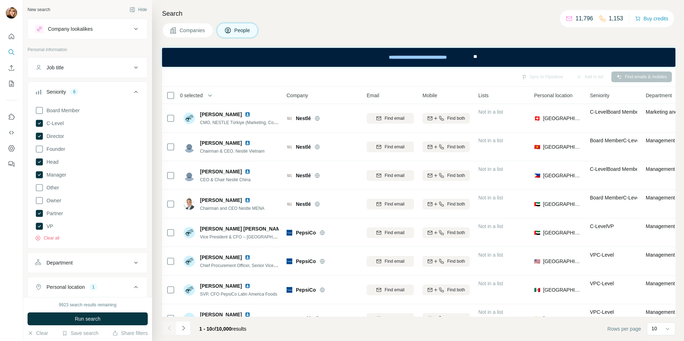
click at [132, 89] on icon at bounding box center [136, 92] width 9 height 9
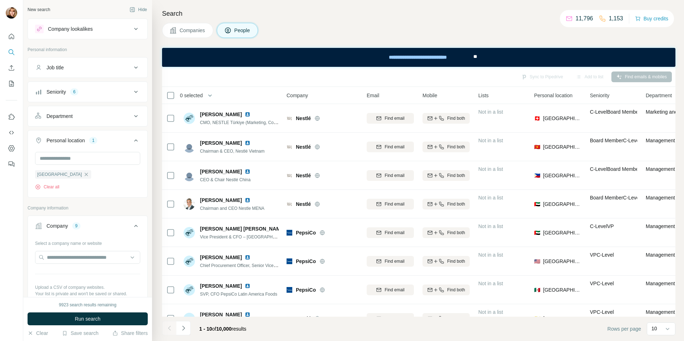
click at [132, 139] on icon at bounding box center [136, 140] width 9 height 9
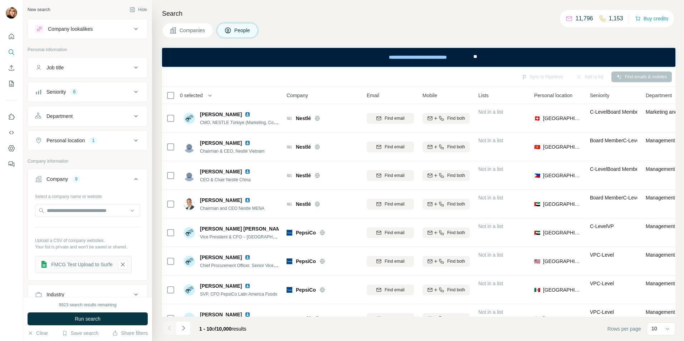
click at [132, 177] on icon at bounding box center [136, 179] width 9 height 9
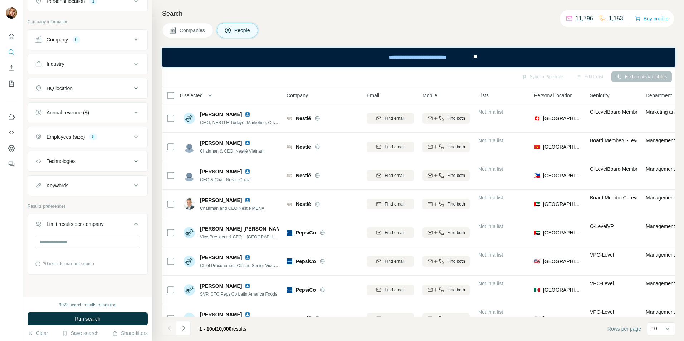
scroll to position [150, 0]
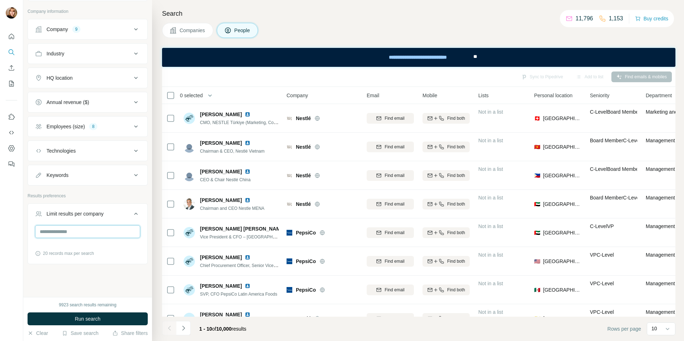
click at [58, 228] on input "number" at bounding box center [87, 231] width 105 height 13
type input "**"
click at [93, 256] on span "20 records max per search" at bounding box center [68, 253] width 51 height 6
click at [92, 320] on span "Run search" at bounding box center [88, 318] width 26 height 7
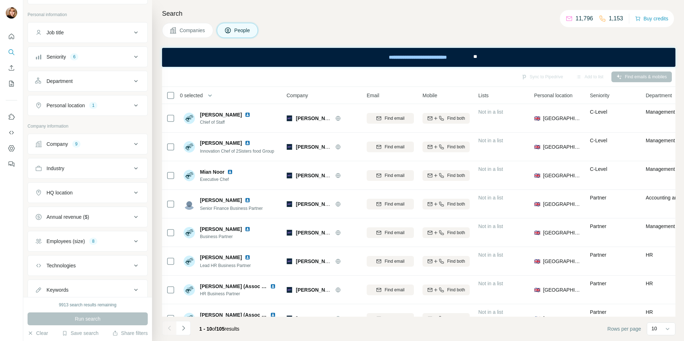
scroll to position [7, 0]
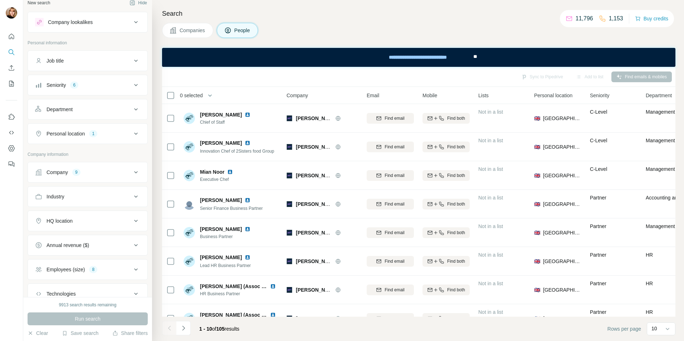
click at [58, 115] on button "Department" at bounding box center [87, 109] width 119 height 17
click at [101, 124] on input at bounding box center [84, 127] width 88 height 8
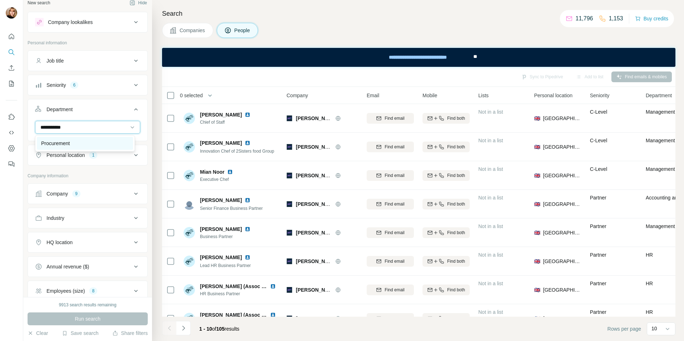
type input "**********"
click at [70, 142] on p "Procurement" at bounding box center [55, 143] width 29 height 7
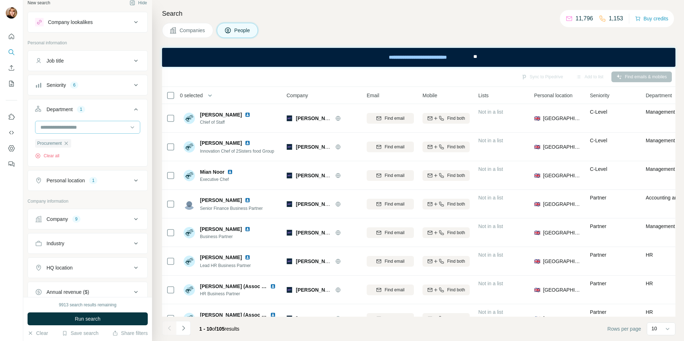
click at [73, 129] on input at bounding box center [84, 127] width 88 height 8
type input "****"
click at [45, 141] on p "Security" at bounding box center [50, 143] width 18 height 7
click at [117, 318] on button "Run search" at bounding box center [88, 319] width 120 height 13
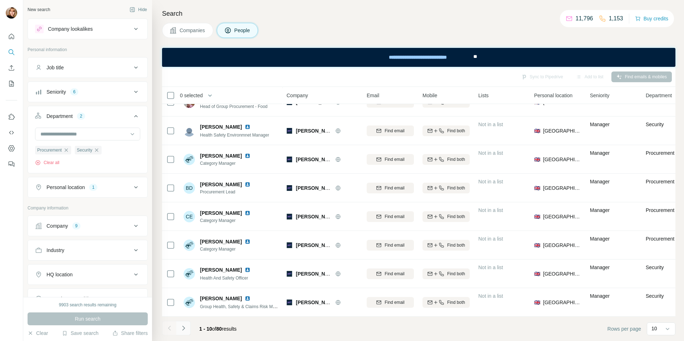
click at [186, 328] on icon "Navigate to next page" at bounding box center [183, 328] width 7 height 7
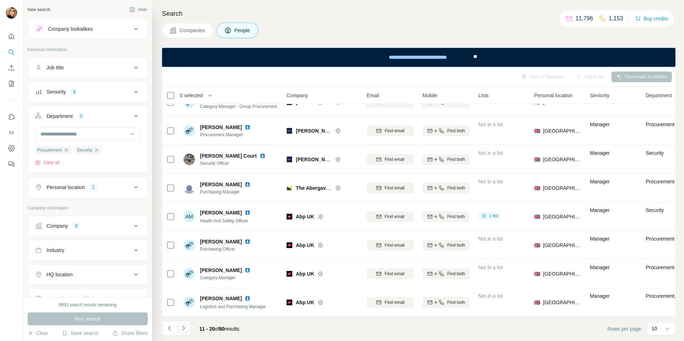
click at [182, 328] on icon "Navigate to next page" at bounding box center [183, 328] width 7 height 7
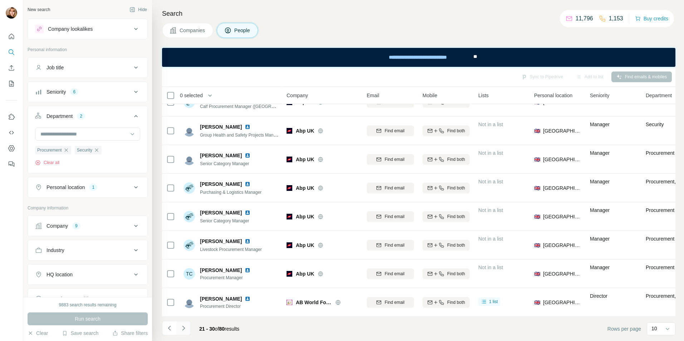
click at [181, 322] on button "Navigate to next page" at bounding box center [183, 328] width 14 height 14
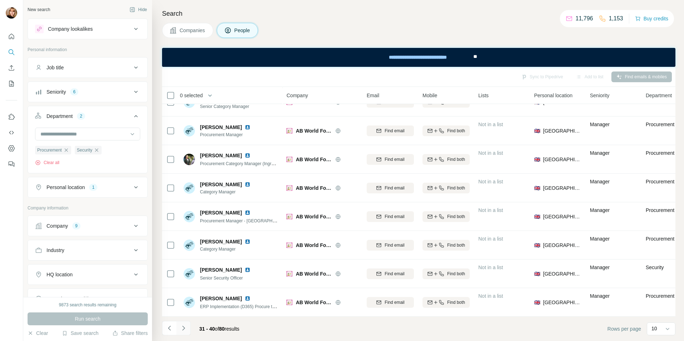
click at [182, 328] on icon "Navigate to next page" at bounding box center [183, 328] width 7 height 7
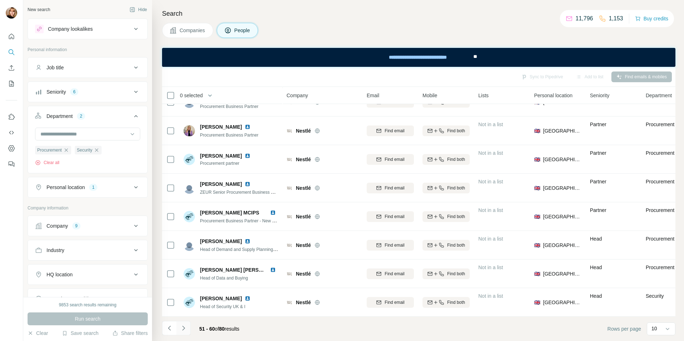
click at [184, 328] on icon "Navigate to next page" at bounding box center [183, 328] width 3 height 5
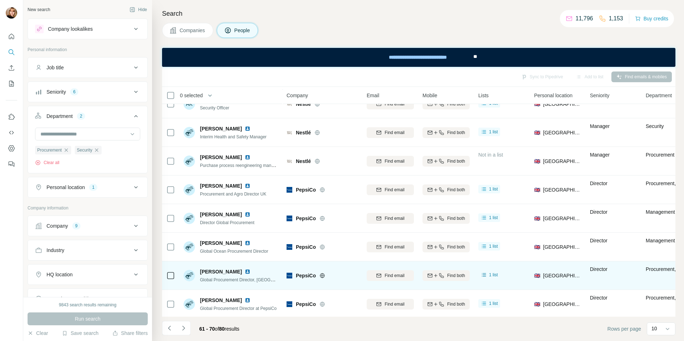
scroll to position [77, 0]
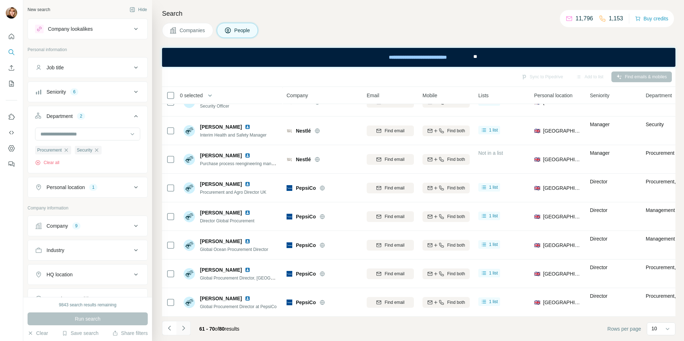
click at [181, 329] on icon "Navigate to next page" at bounding box center [183, 328] width 7 height 7
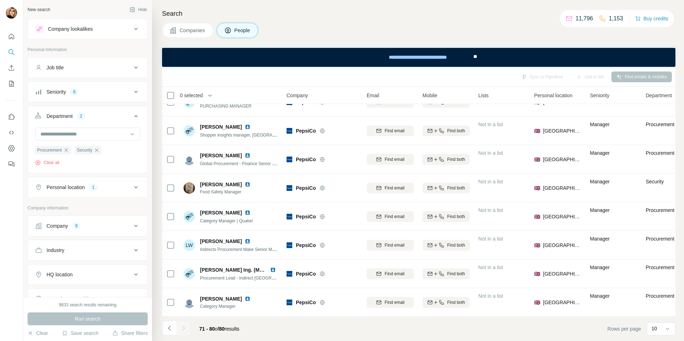
click at [187, 326] on div at bounding box center [183, 328] width 14 height 14
click at [186, 326] on div at bounding box center [183, 328] width 14 height 14
click at [174, 327] on button "Navigate to previous page" at bounding box center [169, 328] width 14 height 14
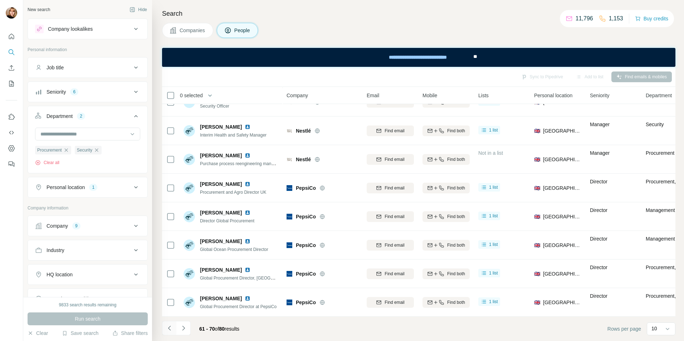
click at [167, 327] on icon "Navigate to previous page" at bounding box center [169, 328] width 7 height 7
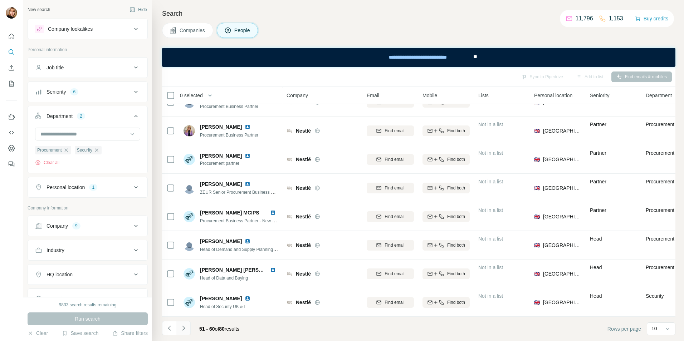
click at [187, 330] on icon "Navigate to next page" at bounding box center [183, 328] width 7 height 7
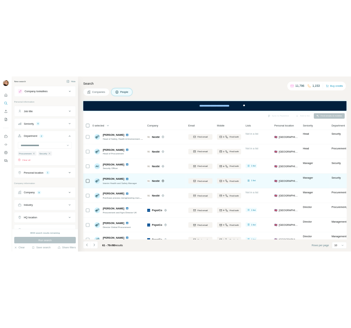
scroll to position [0, 0]
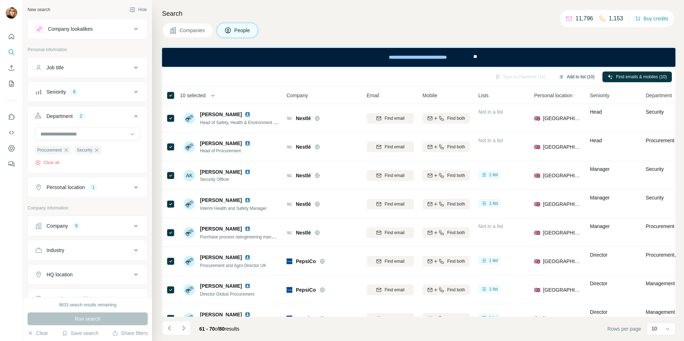
click at [565, 76] on button "Add to list (10)" at bounding box center [576, 77] width 46 height 11
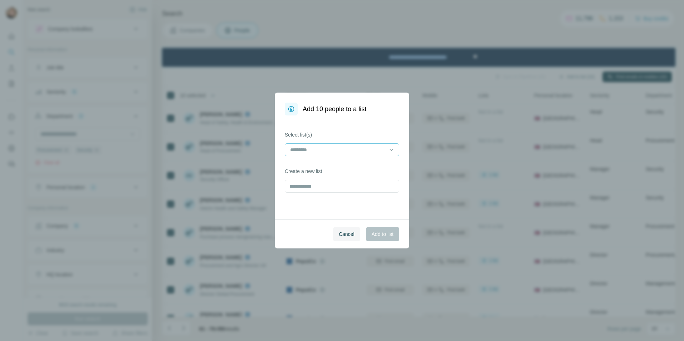
click at [309, 147] on input at bounding box center [337, 150] width 97 height 8
click at [299, 150] on input at bounding box center [337, 150] width 97 height 8
click at [291, 204] on div "Select list(s) Create a new list" at bounding box center [342, 167] width 134 height 104
click at [300, 188] on input "text" at bounding box center [342, 186] width 114 height 13
drag, startPoint x: 340, startPoint y: 189, endPoint x: 275, endPoint y: 182, distance: 65.5
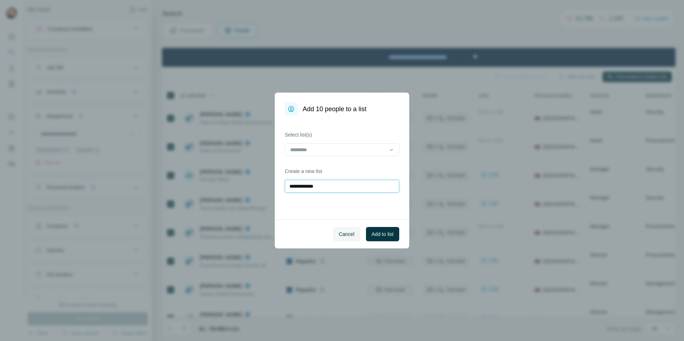
click at [280, 186] on div "**********" at bounding box center [342, 167] width 134 height 104
type input "**********"
click at [375, 233] on span "Add to list" at bounding box center [383, 234] width 22 height 7
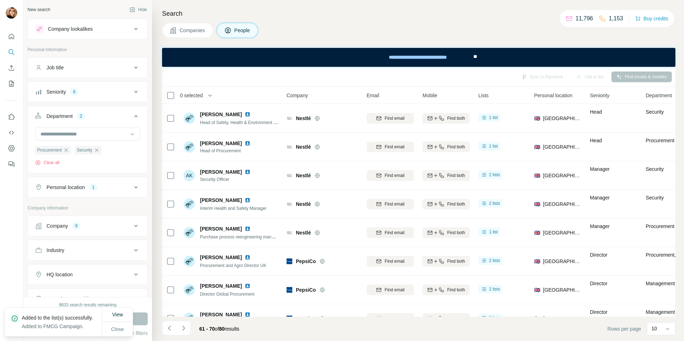
click at [198, 34] on button "Companies" at bounding box center [187, 30] width 51 height 15
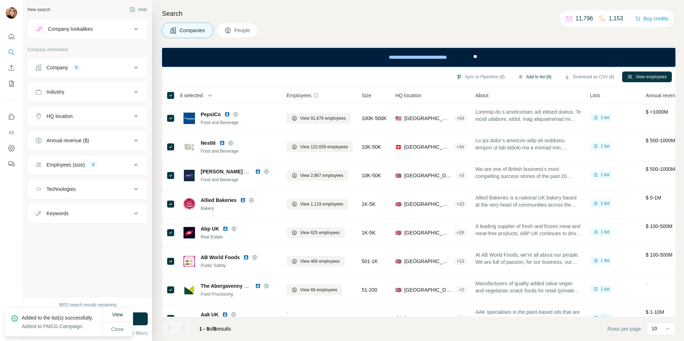
click at [531, 78] on button "Add to list (8)" at bounding box center [534, 77] width 44 height 11
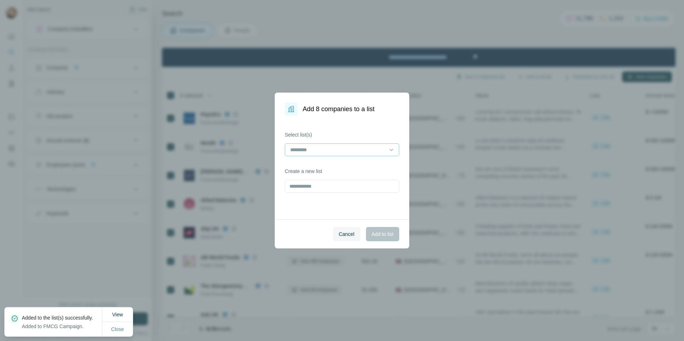
click at [337, 144] on div at bounding box center [337, 150] width 97 height 12
click at [312, 129] on div "Select list(s) Create a new list" at bounding box center [342, 167] width 134 height 104
click at [311, 189] on input "text" at bounding box center [342, 186] width 114 height 13
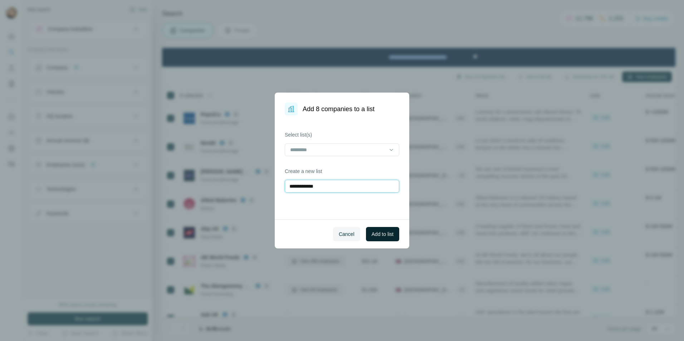
type input "**********"
click at [374, 237] on span "Add to list" at bounding box center [383, 234] width 22 height 7
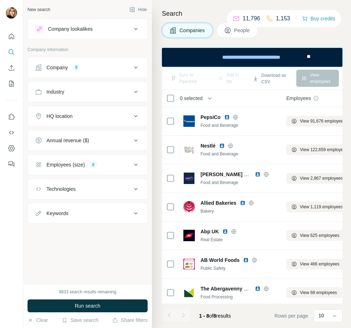
click at [80, 248] on div "New search Hide Company lookalikes Company information Company 9 Industry HQ lo…" at bounding box center [87, 142] width 129 height 284
click at [77, 68] on div "9" at bounding box center [76, 67] width 8 height 6
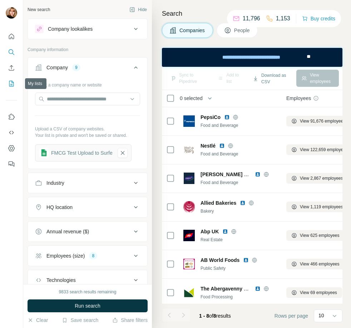
click at [10, 85] on icon "My lists" at bounding box center [11, 83] width 7 height 7
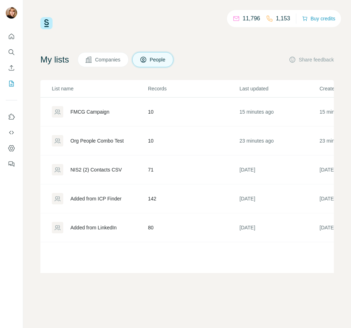
click at [102, 64] on button "Companies" at bounding box center [103, 59] width 51 height 15
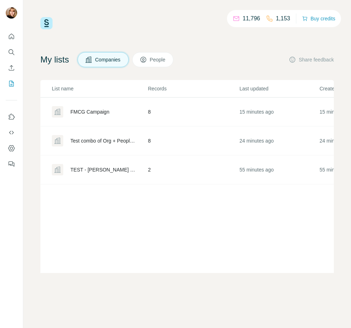
click at [80, 114] on div "FMCG Campaign" at bounding box center [89, 111] width 39 height 7
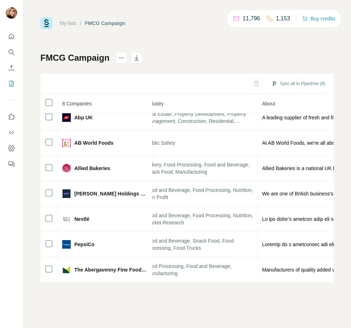
scroll to position [37, 592]
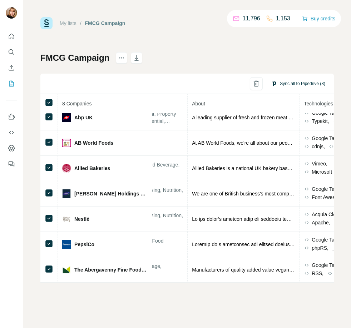
click at [296, 85] on button "Sync all to Pipedrive (8)" at bounding box center [298, 83] width 64 height 11
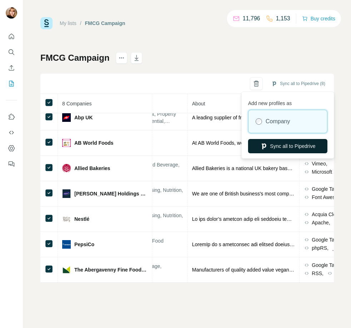
click at [279, 149] on button "Sync all to Pipedrive" at bounding box center [287, 146] width 79 height 14
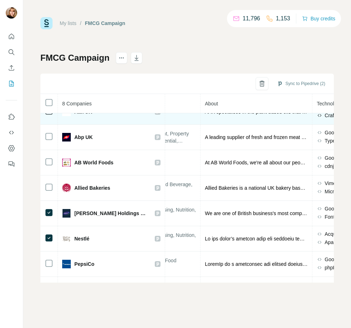
scroll to position [1, 592]
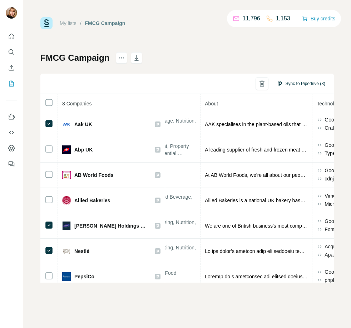
click at [301, 85] on button "Sync to Pipedrive (3)" at bounding box center [301, 83] width 58 height 11
click at [71, 22] on link "My lists" at bounding box center [68, 23] width 17 height 6
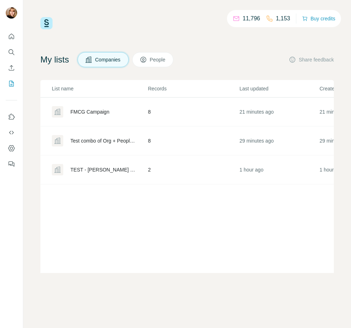
click at [163, 58] on span "People" at bounding box center [158, 59] width 16 height 7
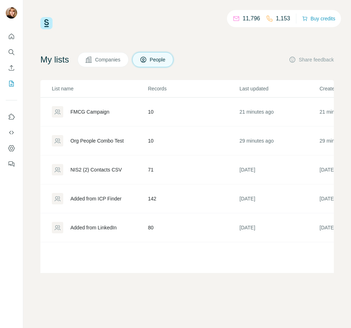
click at [86, 111] on div "FMCG Campaign" at bounding box center [89, 111] width 39 height 7
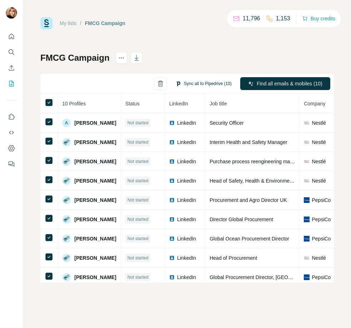
click at [195, 83] on button "Sync all to Pipedrive (10)" at bounding box center [204, 83] width 66 height 11
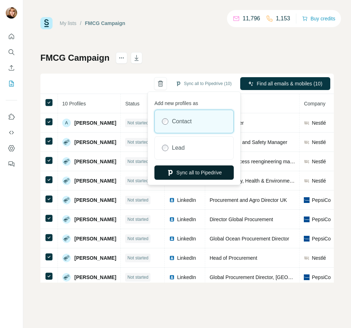
click at [195, 174] on button "Sync all to Pipedrive" at bounding box center [193, 173] width 79 height 14
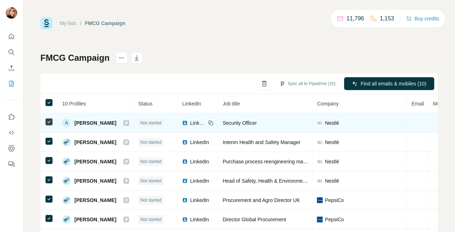
click at [246, 122] on span "Security Officer" at bounding box center [239, 123] width 34 height 6
